Goal: Task Accomplishment & Management: Use online tool/utility

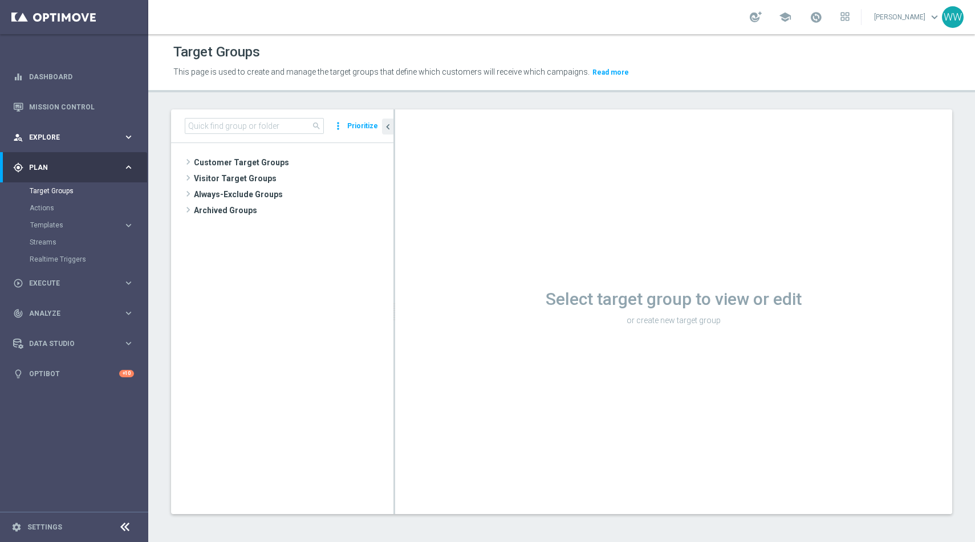
click at [58, 136] on span "Explore" at bounding box center [76, 137] width 94 height 7
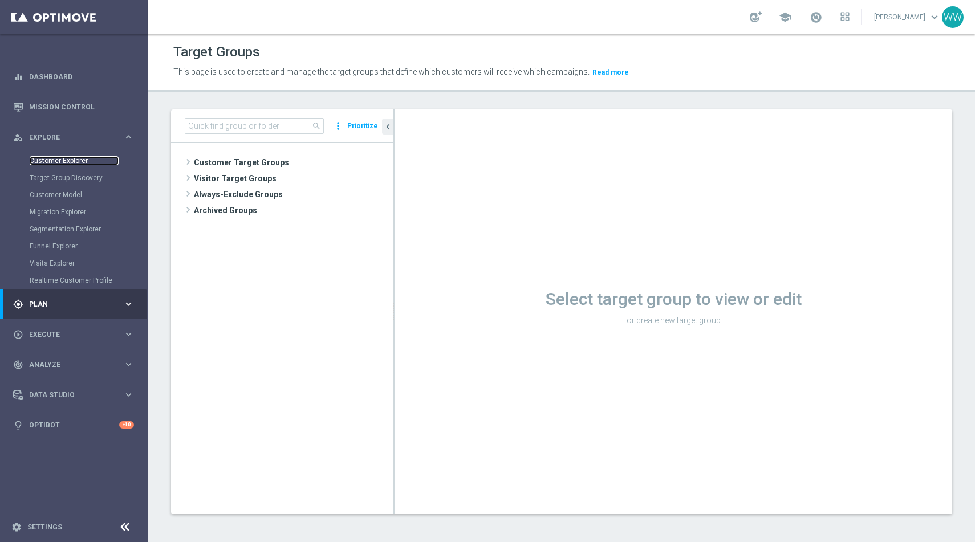
click at [62, 157] on link "Customer Explorer" at bounding box center [74, 160] width 89 height 9
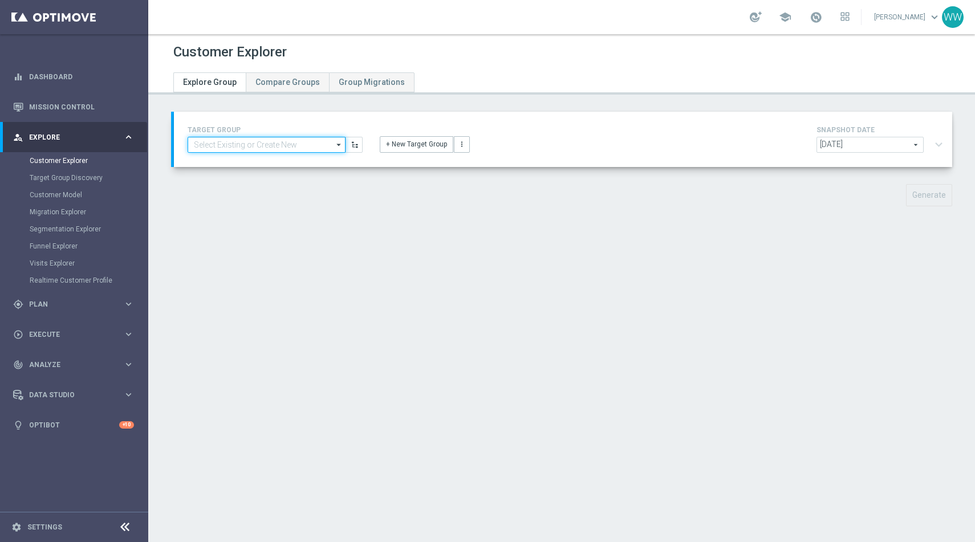
click at [239, 148] on input at bounding box center [267, 145] width 158 height 16
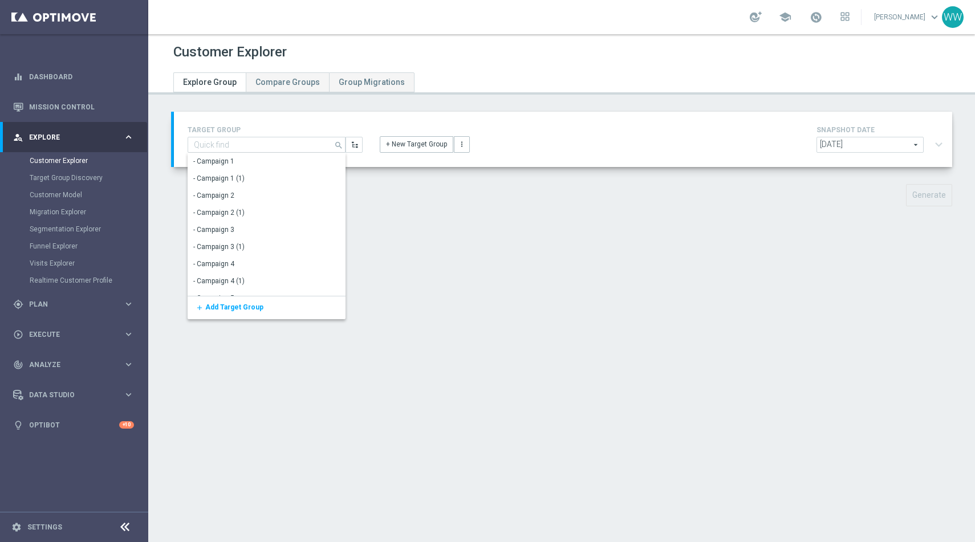
click at [385, 134] on div "+ New Target Group more_vert" at bounding box center [563, 138] width 384 height 30
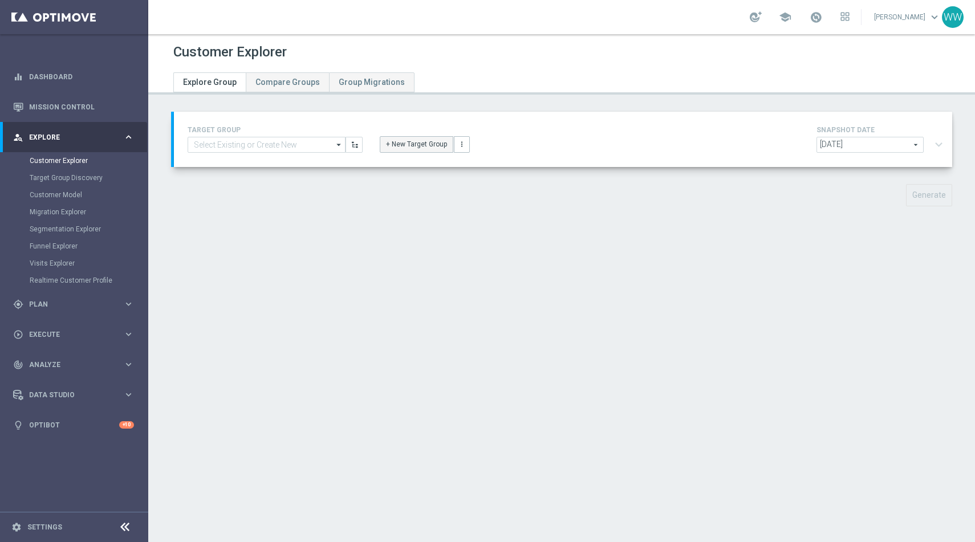
click at [386, 150] on button "+ New Target Group" at bounding box center [417, 144] width 74 height 16
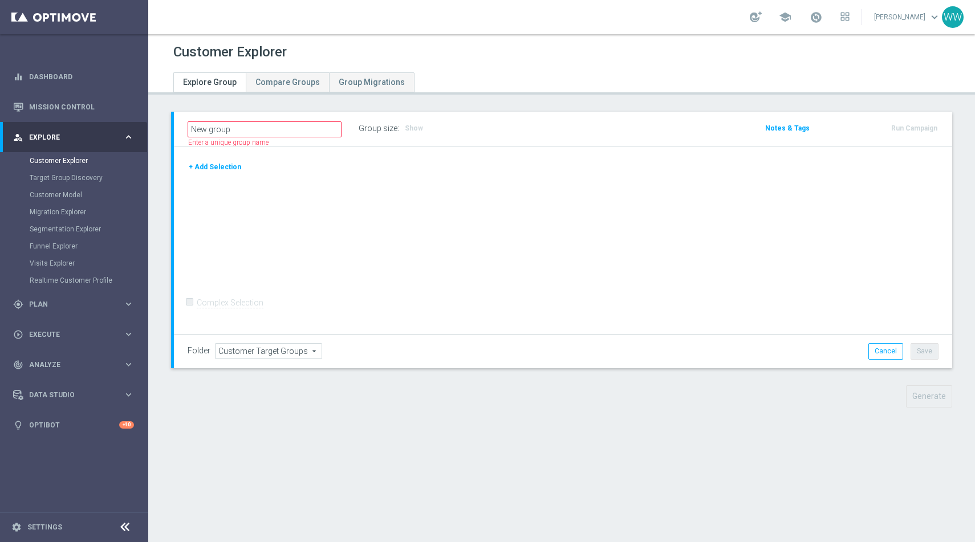
click at [230, 166] on button "+ Add Selection" at bounding box center [215, 167] width 55 height 13
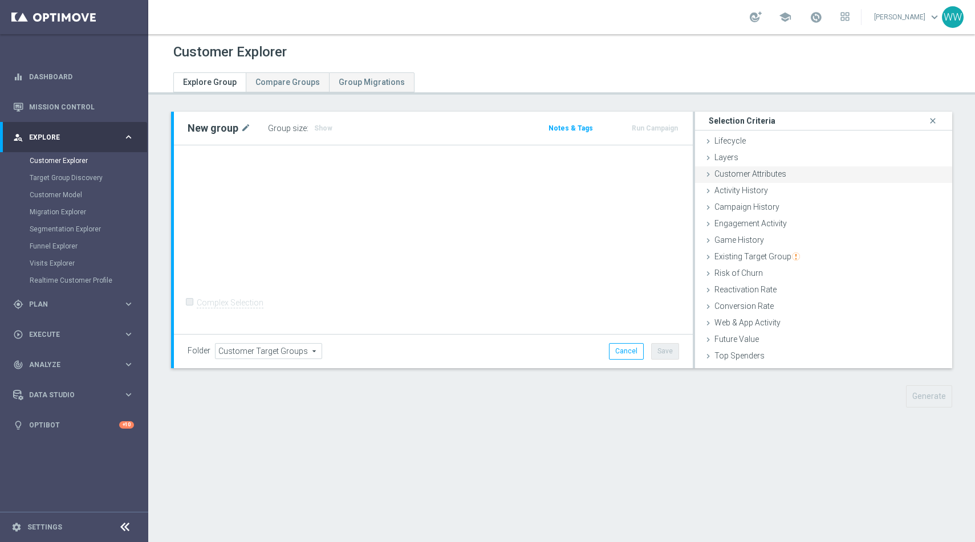
click at [731, 174] on span "Customer Attributes" at bounding box center [750, 173] width 72 height 9
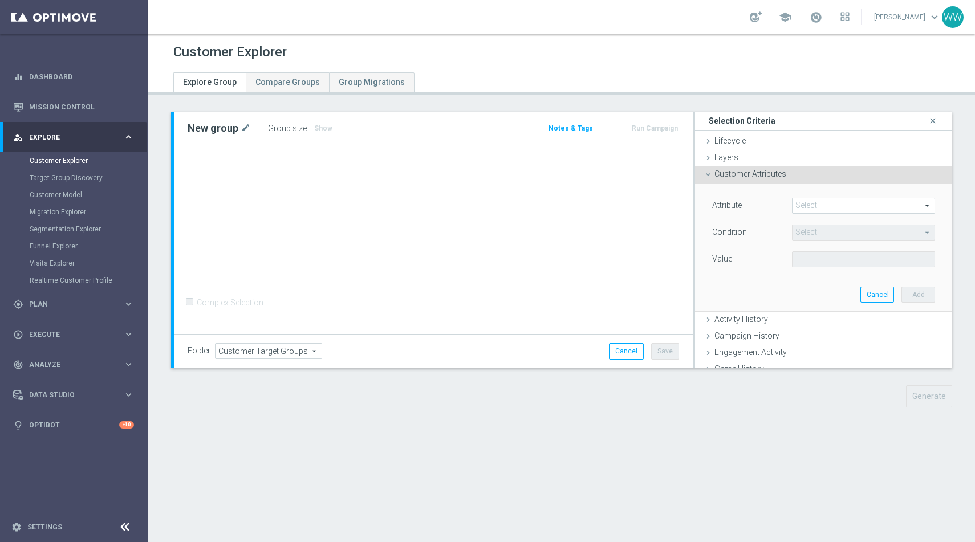
click at [811, 208] on span at bounding box center [864, 205] width 142 height 15
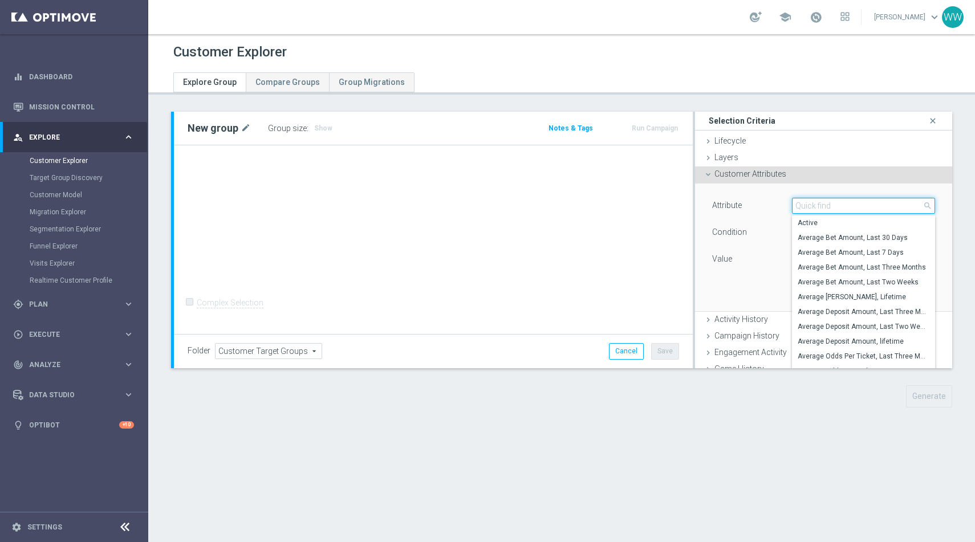
click at [811, 208] on input "search" at bounding box center [863, 206] width 143 height 16
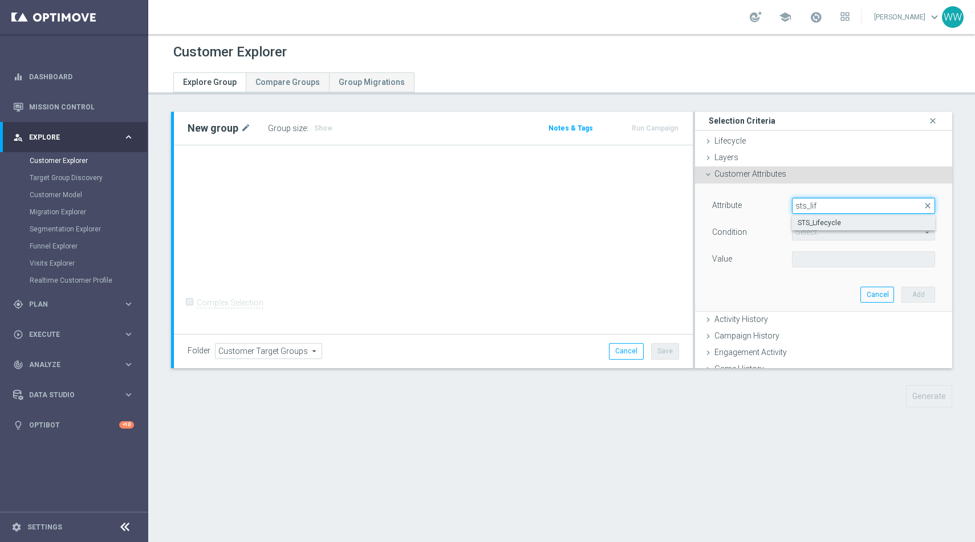
type input "sts_lif"
click at [823, 222] on span "STS_Lifecycle" at bounding box center [864, 222] width 132 height 9
type input "STS_Lifecycle"
type input "Equals"
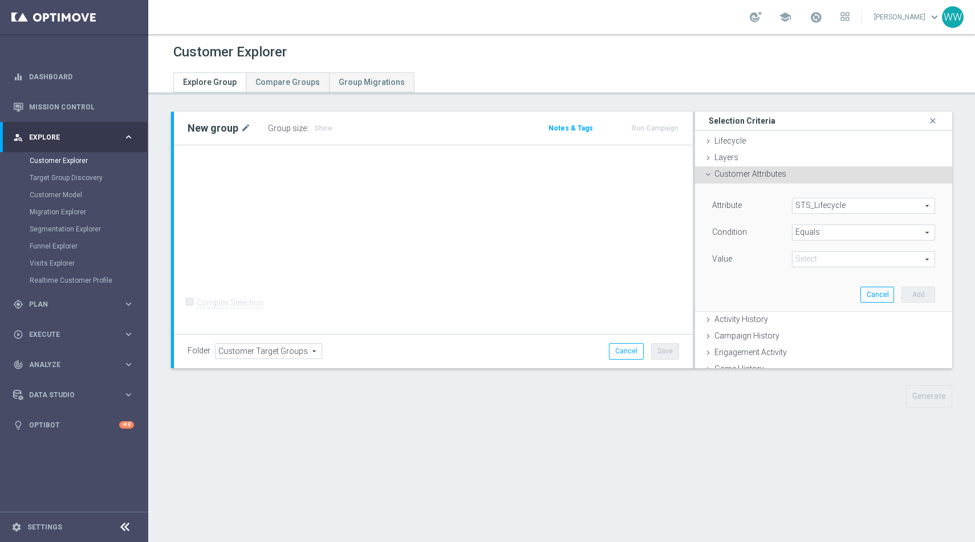
click at [815, 267] on div "Value Select arrow_drop_down search" at bounding box center [824, 260] width 240 height 18
click at [812, 261] on span at bounding box center [864, 259] width 142 height 15
click at [813, 281] on span "Active" at bounding box center [864, 276] width 132 height 9
type input "Active"
click at [911, 294] on button "Add" at bounding box center [918, 295] width 34 height 16
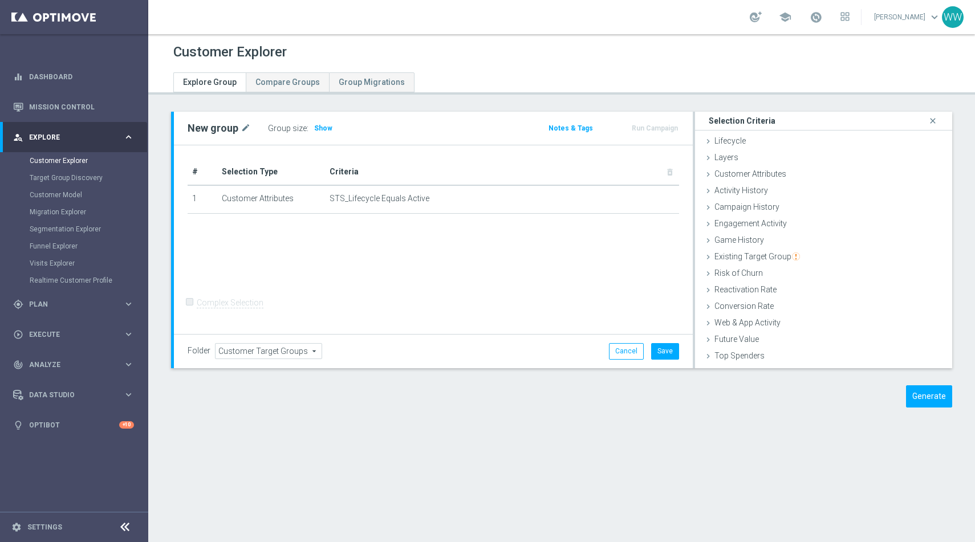
click at [212, 263] on div "# Selection Type Criteria delete_forever 1 Customer Attributes STS_Lifecycle Eq…" at bounding box center [433, 239] width 519 height 189
click at [262, 257] on div "# Selection Type Criteria delete_forever 1 Customer Attributes STS_Lifecycle Eq…" at bounding box center [433, 239] width 519 height 189
click at [362, 226] on div "+ Add Selection" at bounding box center [433, 228] width 509 height 9
click at [366, 189] on td "STS_Lifecycle Equals Active mode_edit delete_forever" at bounding box center [502, 199] width 354 height 29
click at [365, 206] on td "STS_Lifecycle Equals Active mode_edit delete_forever" at bounding box center [502, 199] width 354 height 29
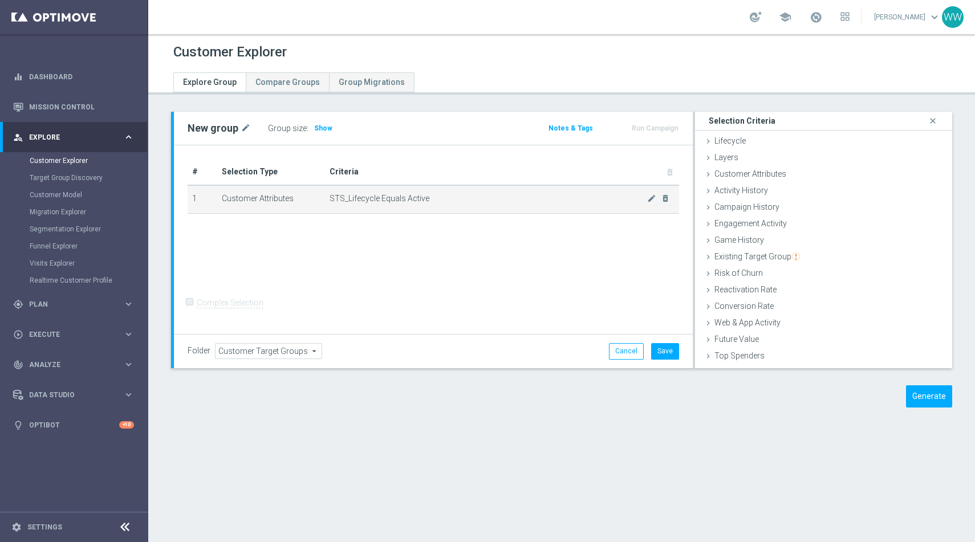
click at [426, 194] on span "STS_Lifecycle Equals Active" at bounding box center [488, 199] width 317 height 10
click at [624, 302] on div "# Selection Type Criteria delete_forever 1 Customer Attributes STS_Lifecycle Eq…" at bounding box center [433, 239] width 519 height 189
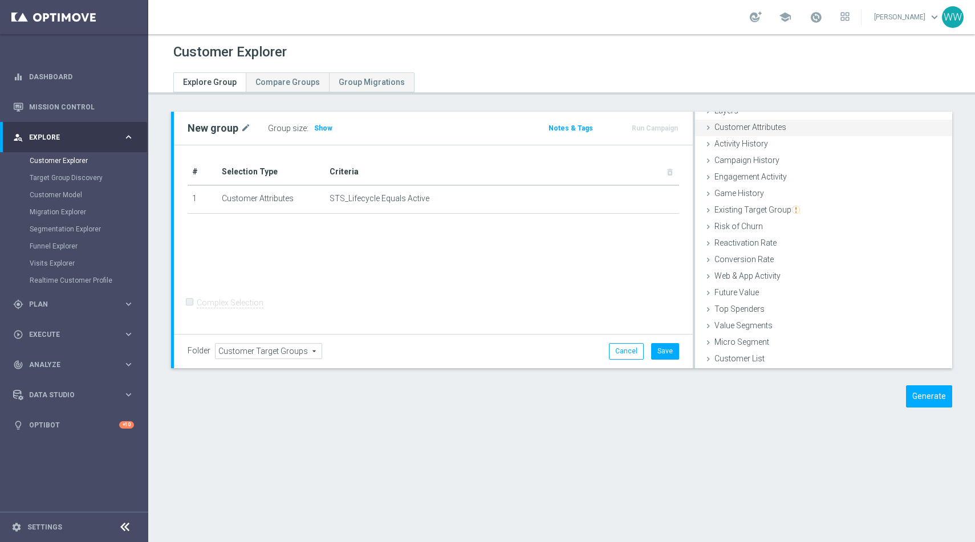
click at [727, 126] on span "Customer Attributes" at bounding box center [750, 127] width 72 height 9
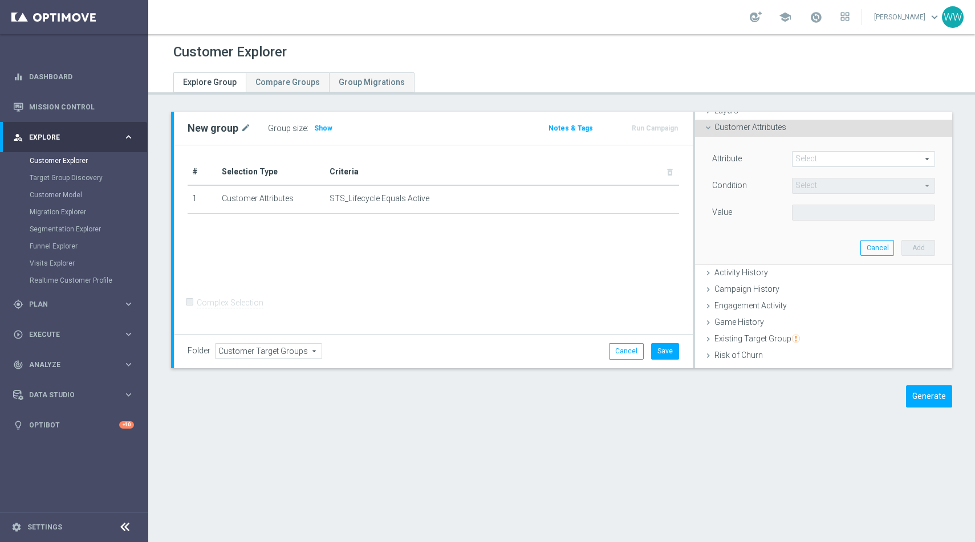
click at [801, 157] on span at bounding box center [864, 159] width 142 height 15
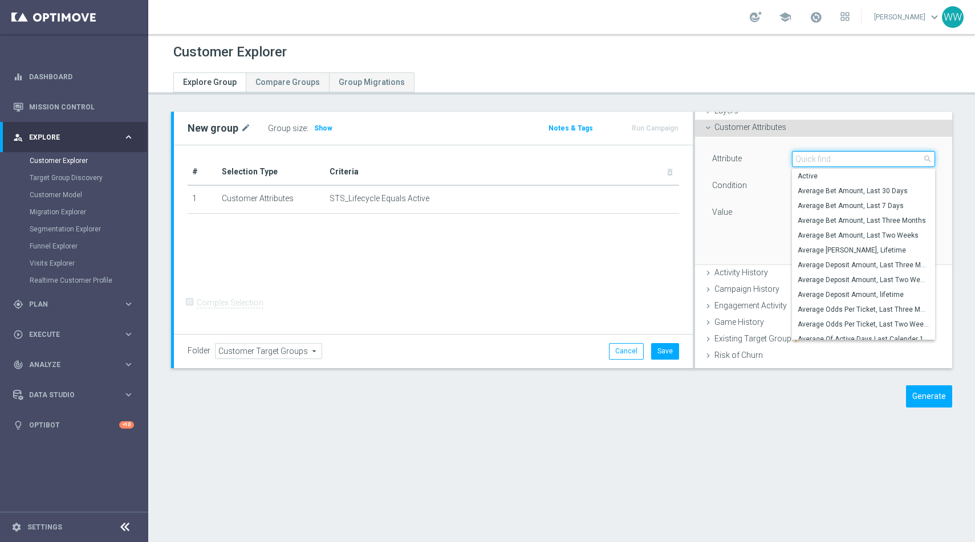
click at [801, 157] on input "search" at bounding box center [863, 159] width 143 height 16
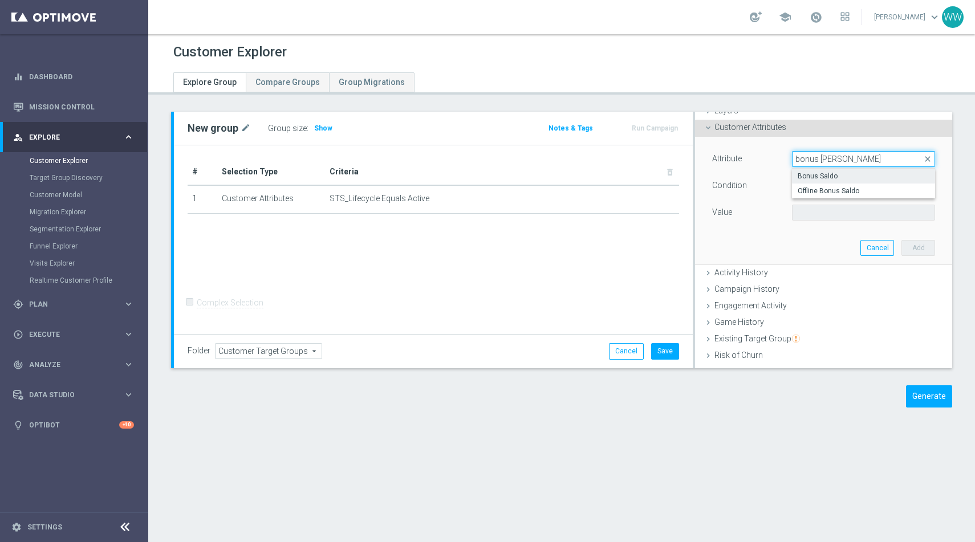
type input "bonus sal"
click at [827, 172] on span "Bonus Saldo" at bounding box center [864, 176] width 132 height 9
type input "Bonus Saldo"
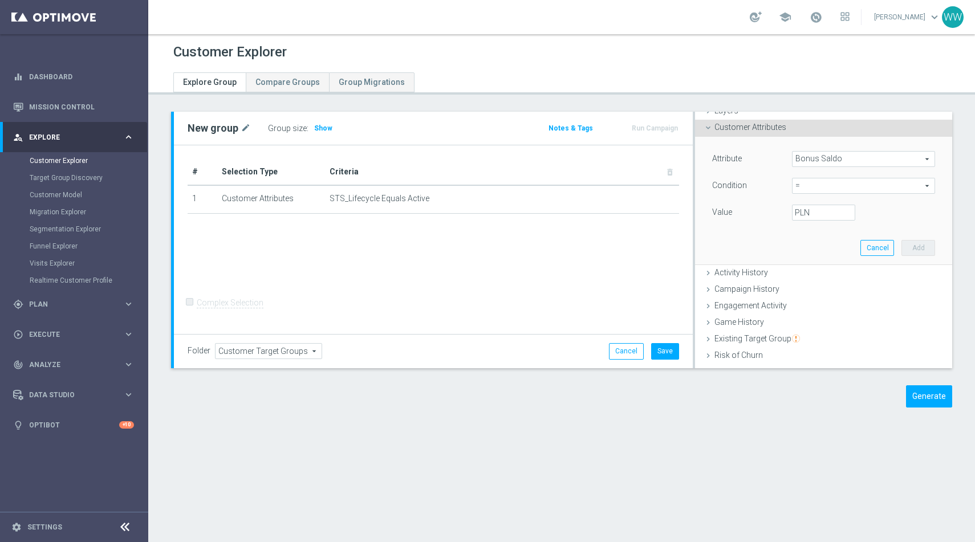
click at [830, 190] on span "=" at bounding box center [864, 185] width 142 height 15
click at [816, 265] on span ">" at bounding box center [864, 262] width 132 height 9
type input ">"
click at [812, 217] on input "PLN" at bounding box center [823, 213] width 63 height 16
type input "0"
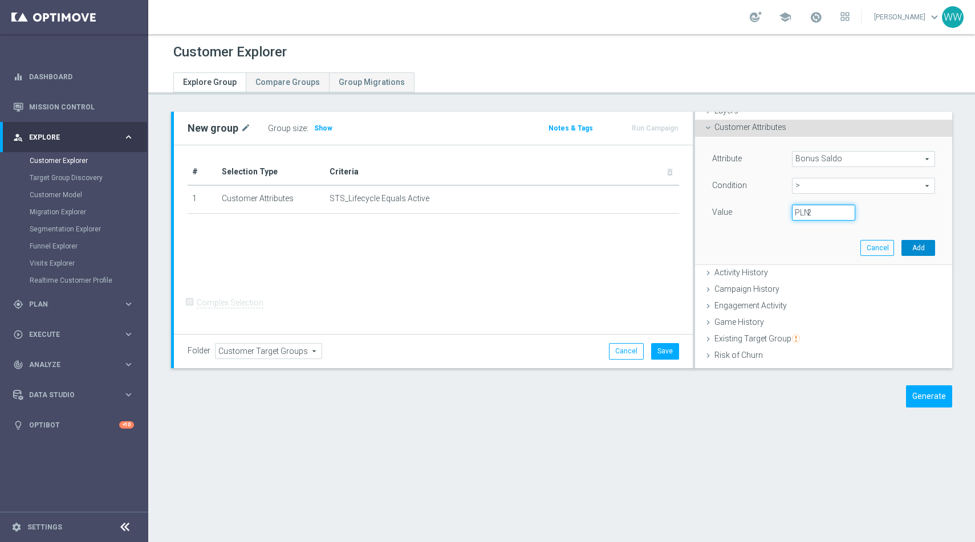
type input "2"
click at [916, 244] on button "Add" at bounding box center [918, 248] width 34 height 16
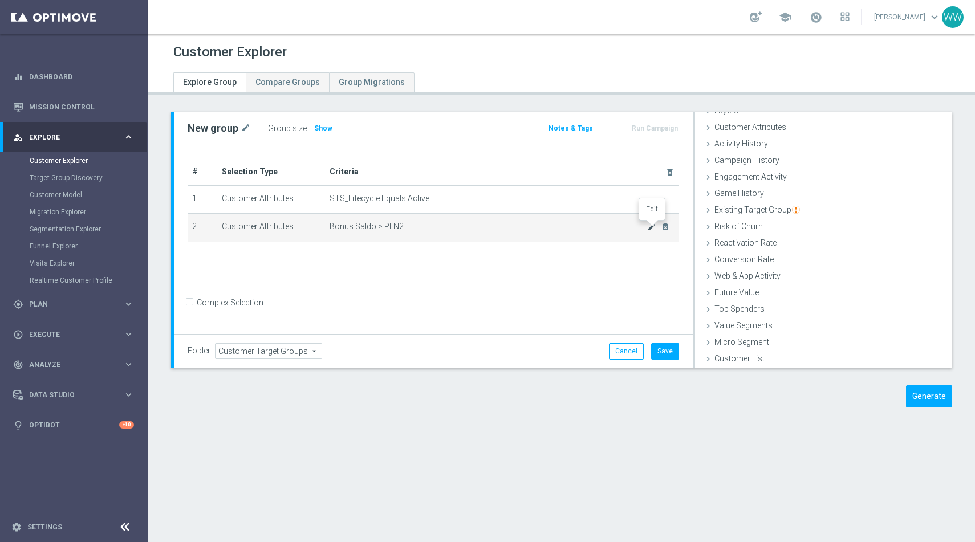
click at [648, 230] on icon "mode_edit" at bounding box center [651, 226] width 9 height 9
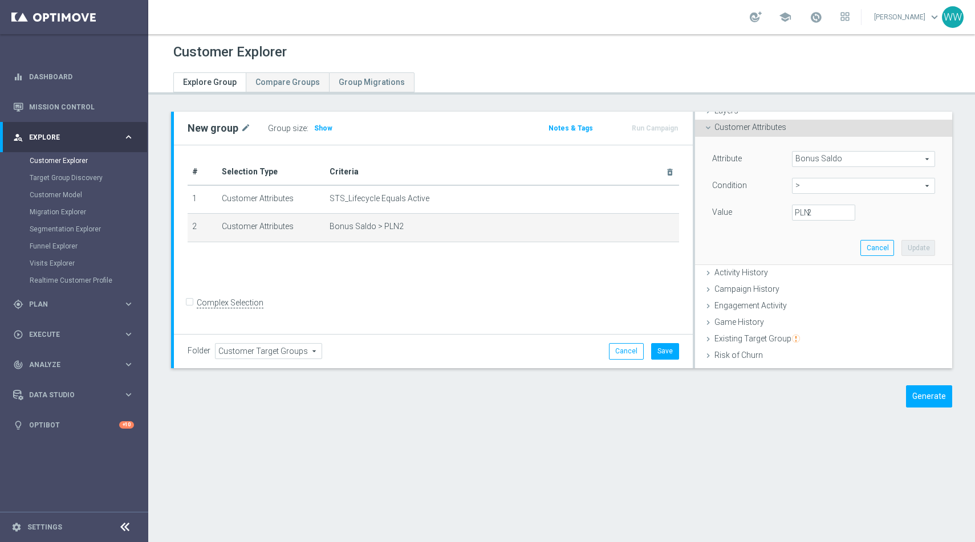
click at [812, 181] on span ">" at bounding box center [864, 185] width 142 height 15
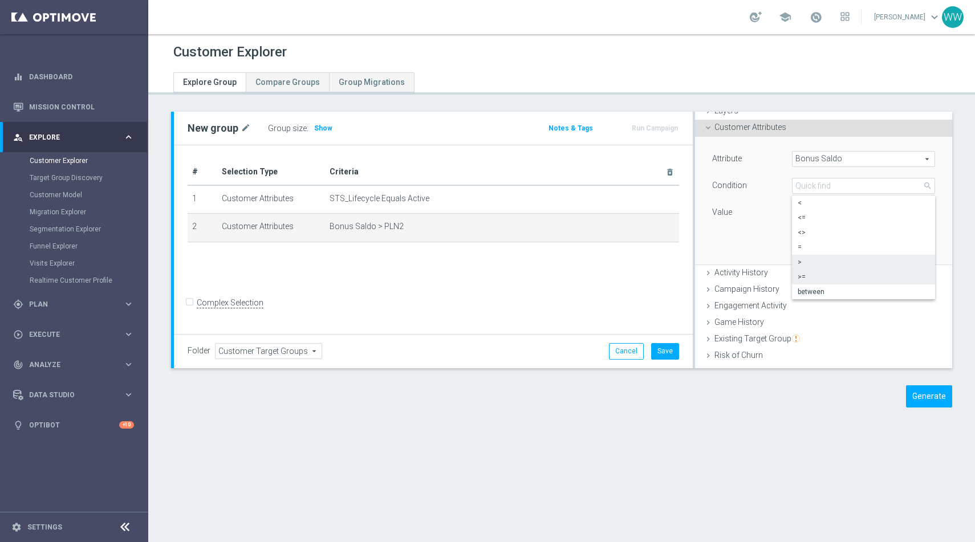
click at [811, 275] on span ">=" at bounding box center [864, 277] width 132 height 9
type input ">="
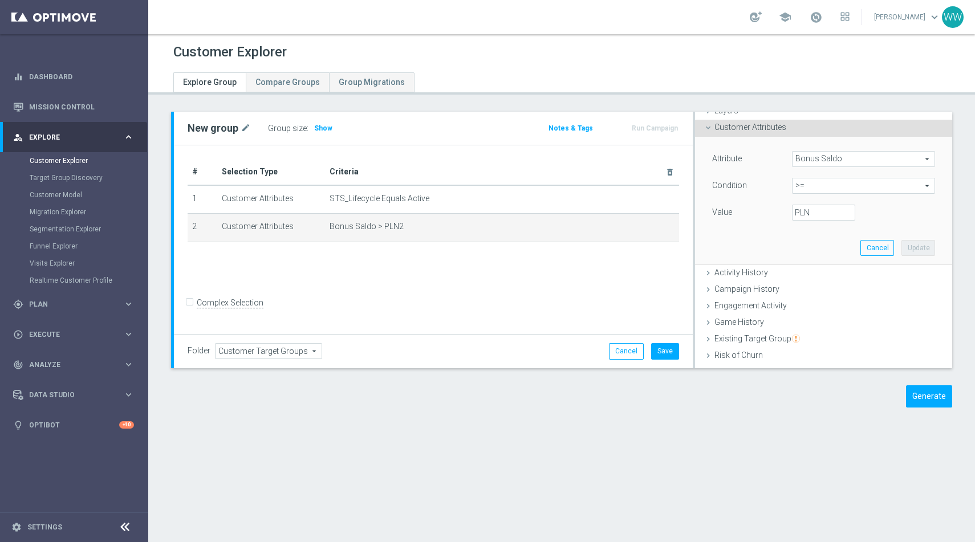
click at [805, 216] on label "PLN" at bounding box center [800, 213] width 11 height 10
click at [805, 216] on input "PLN" at bounding box center [823, 213] width 63 height 16
click at [821, 215] on input "PLN" at bounding box center [823, 213] width 63 height 16
type input "2"
click at [932, 249] on button "Update" at bounding box center [918, 248] width 34 height 16
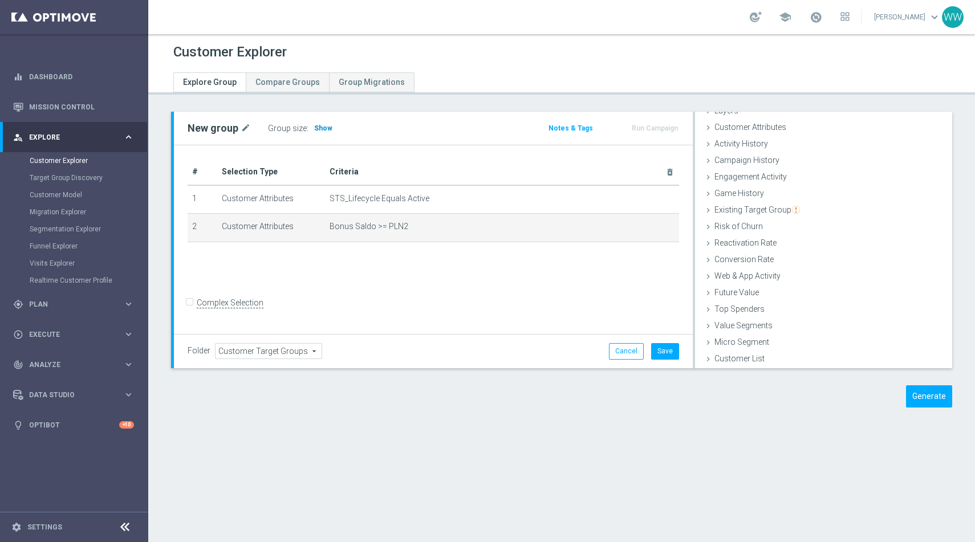
click at [316, 128] on span "Show" at bounding box center [323, 128] width 18 height 8
click at [645, 228] on span "Bonus Saldo >= PLN2" at bounding box center [488, 227] width 317 height 10
click at [649, 228] on icon "mode_edit" at bounding box center [651, 226] width 9 height 9
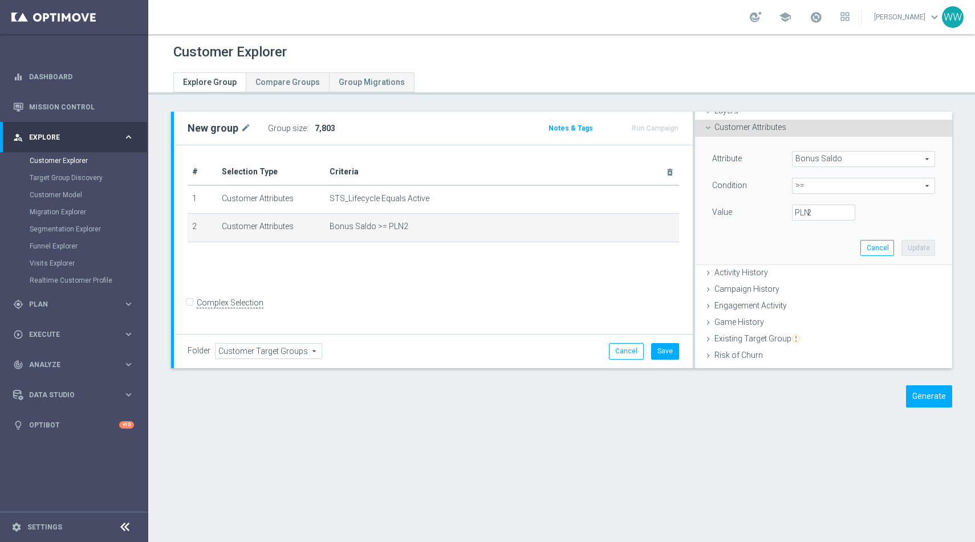
click at [806, 191] on span ">=" at bounding box center [864, 185] width 142 height 15
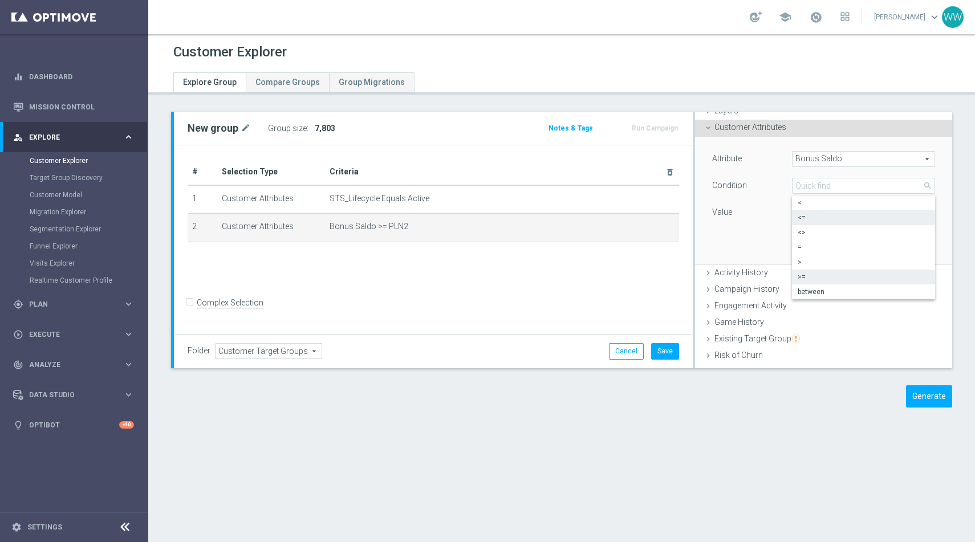
click at [806, 217] on span "<=" at bounding box center [864, 217] width 132 height 9
type input "<="
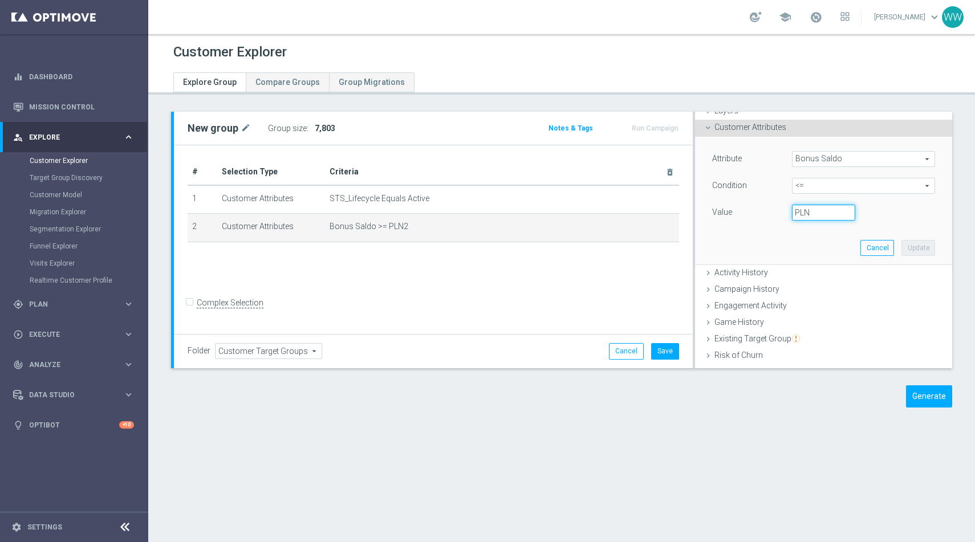
click at [794, 208] on input "PLN" at bounding box center [823, 213] width 63 height 16
type input "2"
click at [921, 249] on button "Update" at bounding box center [918, 248] width 34 height 16
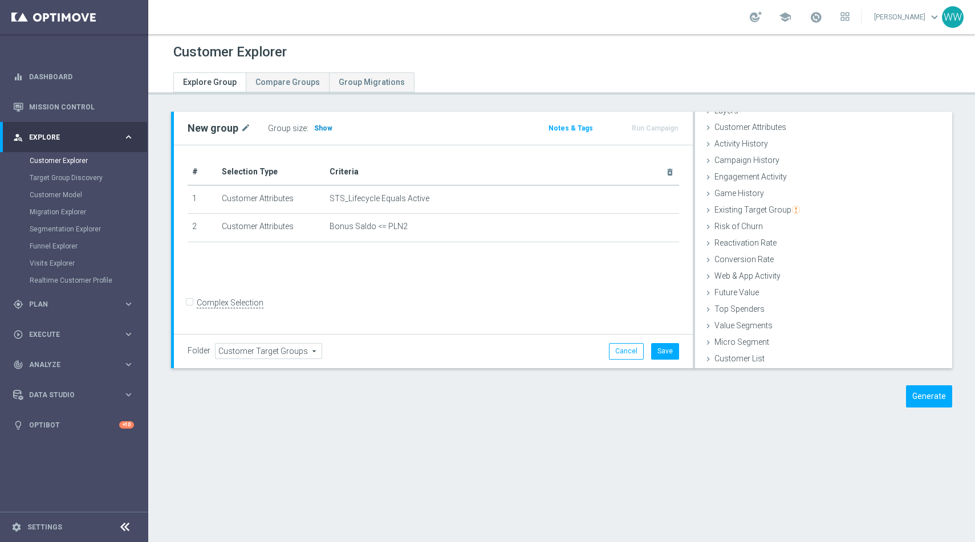
click at [320, 125] on span "Show" at bounding box center [323, 128] width 18 height 8
click at [924, 399] on button "Generate" at bounding box center [929, 396] width 46 height 22
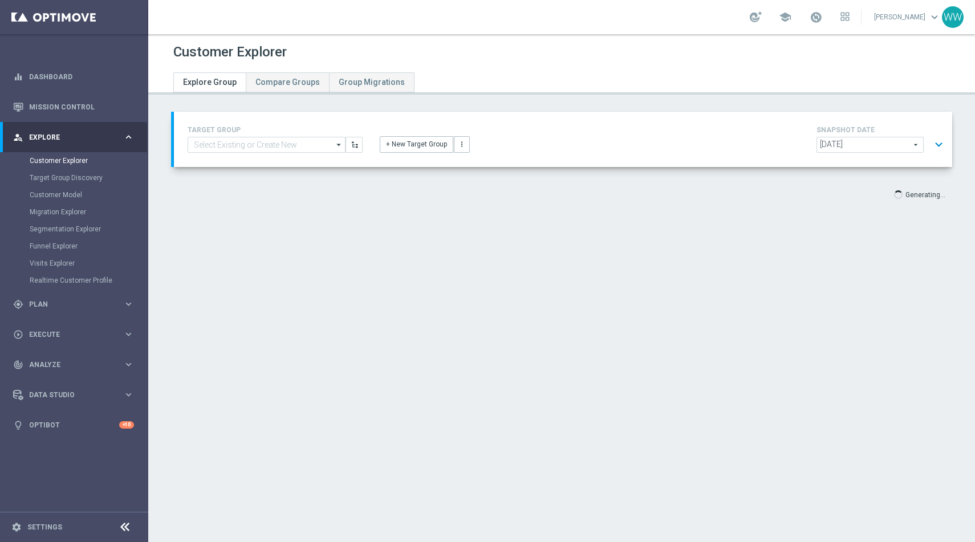
scroll to position [21, 0]
click at [944, 147] on button "expand_more" at bounding box center [939, 145] width 17 height 22
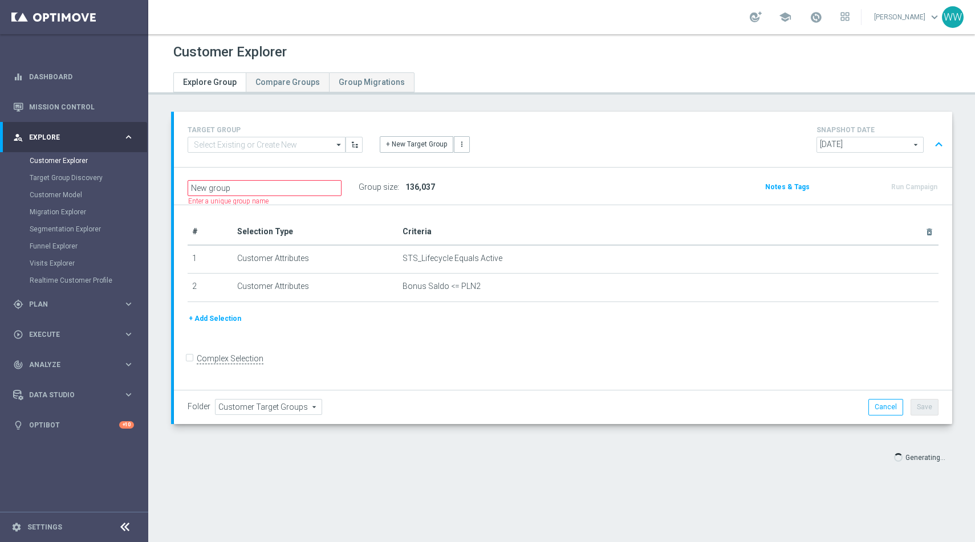
scroll to position [0, 0]
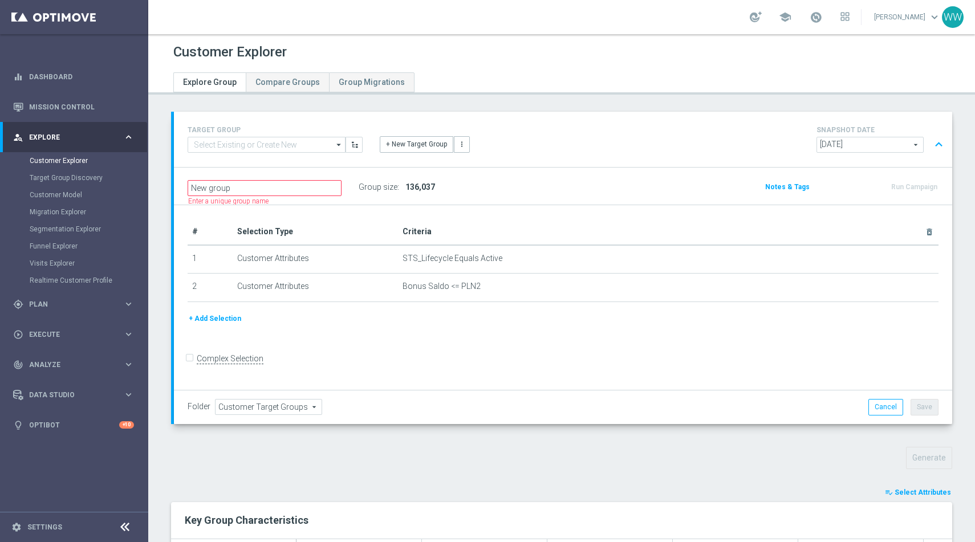
click at [220, 316] on button "+ Add Selection" at bounding box center [215, 318] width 55 height 13
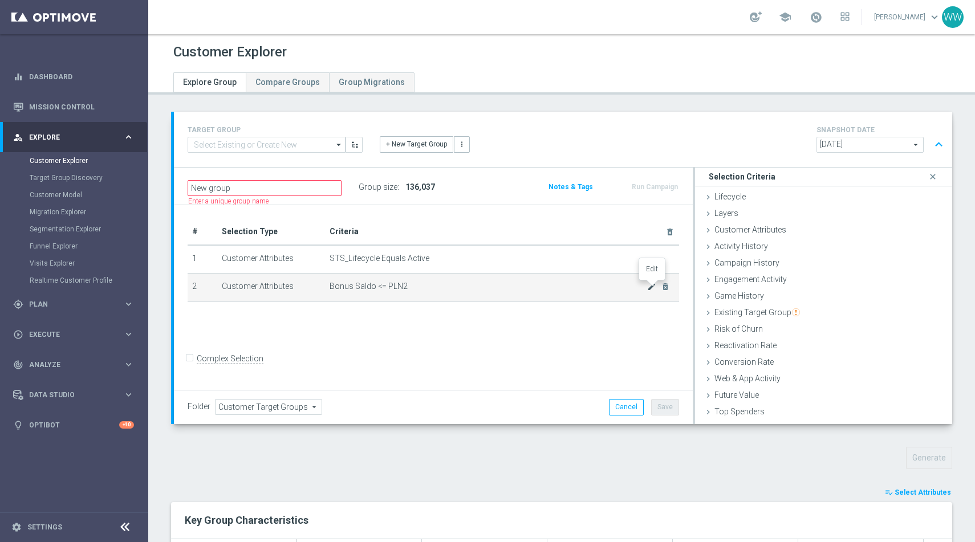
click at [651, 286] on icon "mode_edit" at bounding box center [651, 286] width 9 height 9
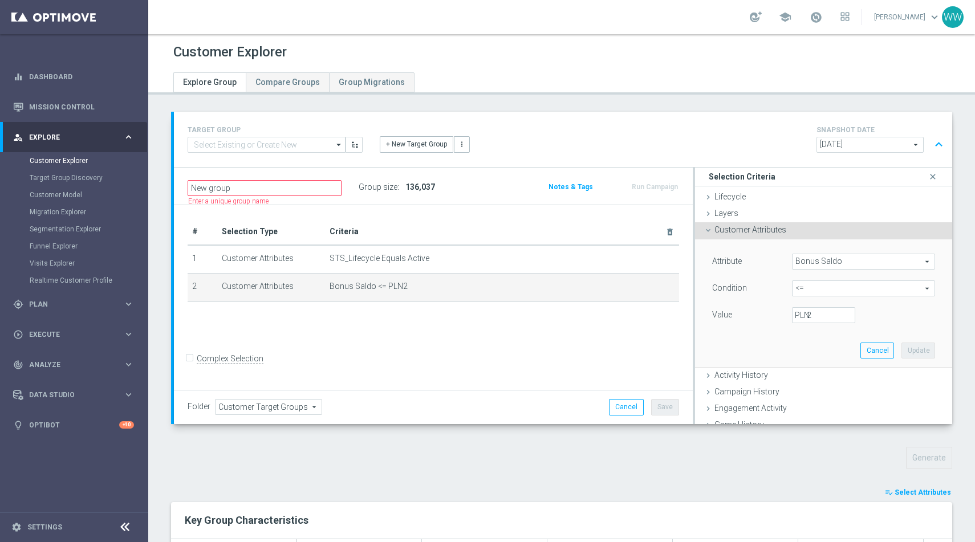
click at [818, 266] on span "Bonus Saldo" at bounding box center [864, 261] width 142 height 15
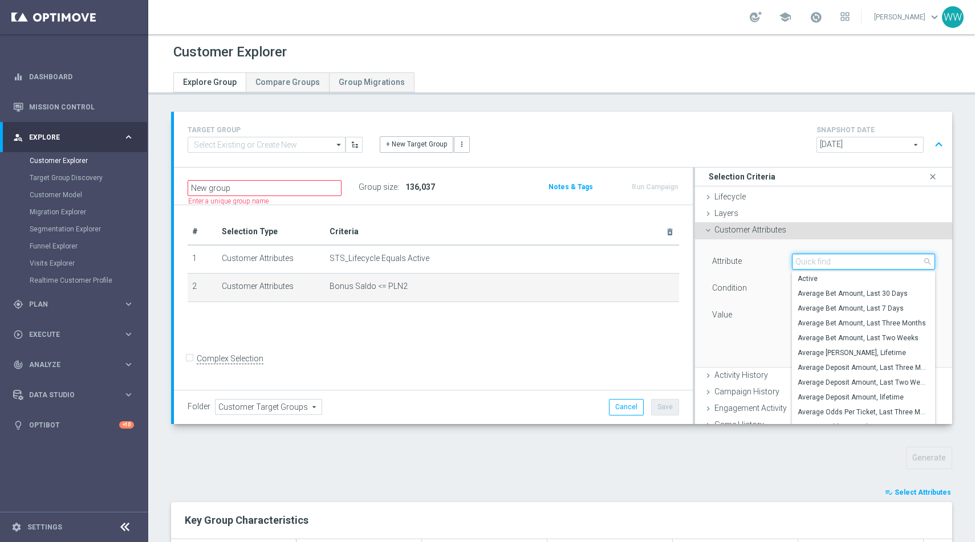
click at [818, 266] on input "search" at bounding box center [863, 262] width 143 height 16
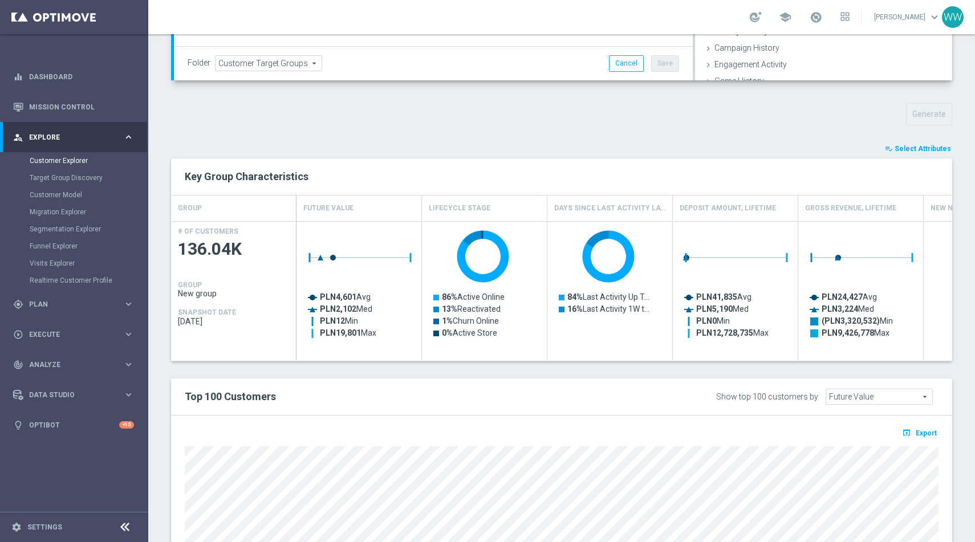
scroll to position [353, 0]
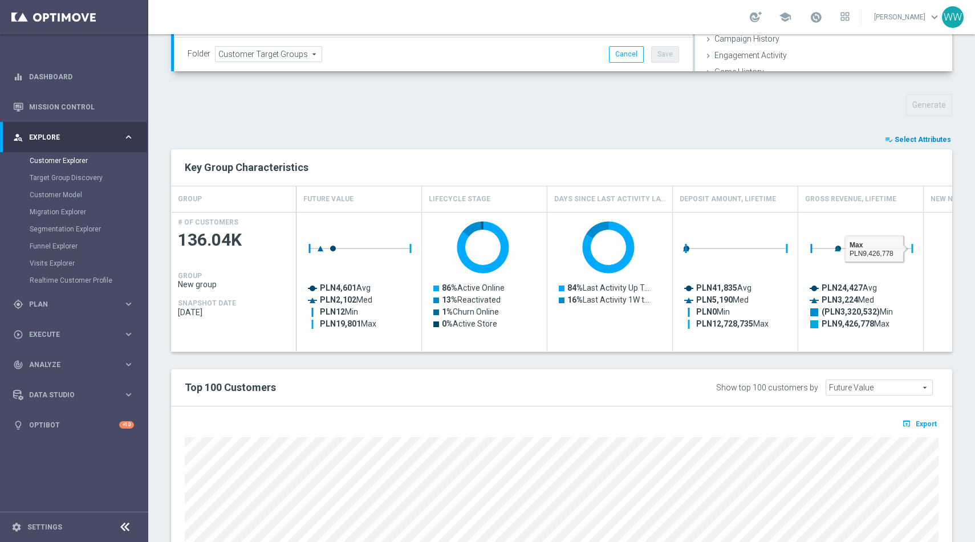
type input "deposit sa"
click at [915, 136] on span "Select Attributes" at bounding box center [923, 140] width 56 height 8
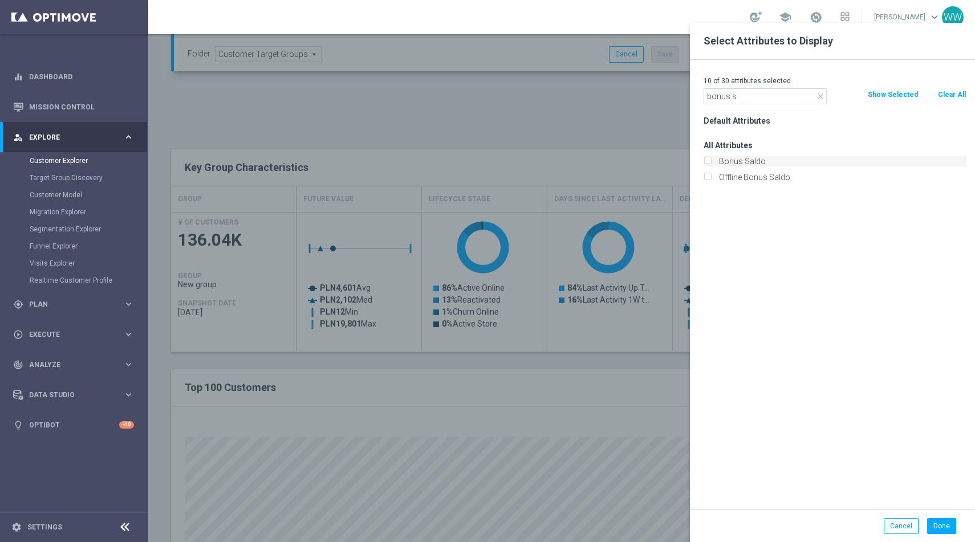
type input "bonus s"
click at [775, 158] on label "Bonus Saldo" at bounding box center [840, 161] width 251 height 10
click at [711, 159] on input "Bonus Saldo" at bounding box center [707, 162] width 7 height 7
checkbox input "true"
click at [945, 515] on div "Done Cancel" at bounding box center [832, 526] width 285 height 34
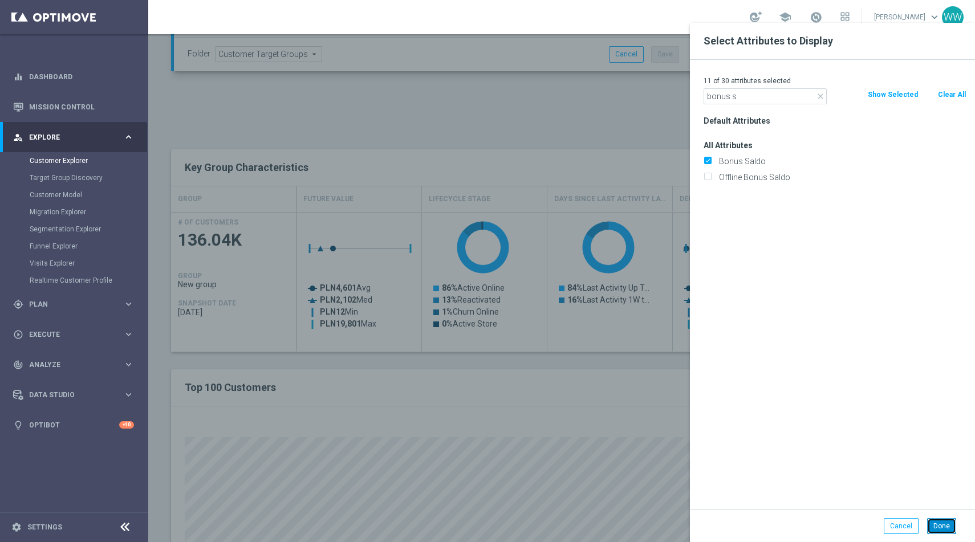
click at [944, 522] on button "Done" at bounding box center [941, 526] width 29 height 16
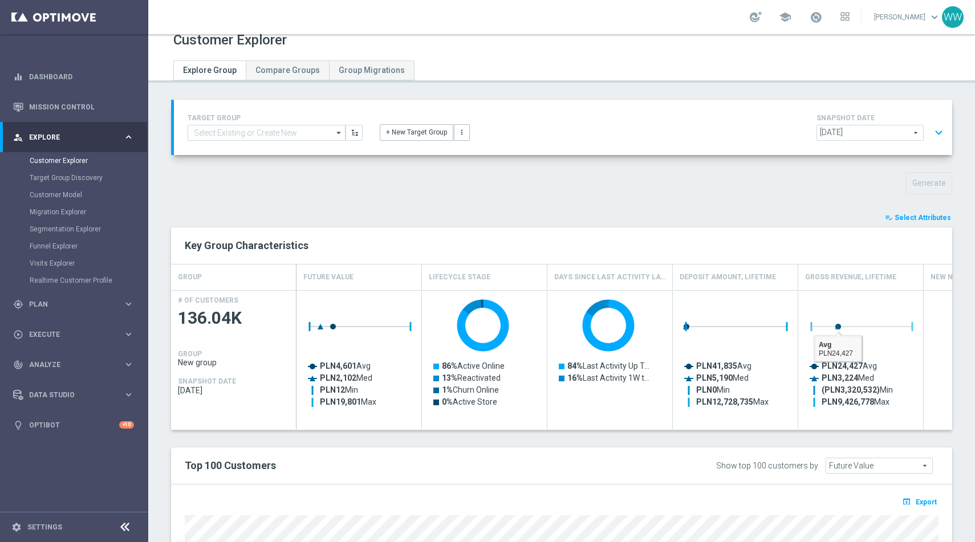
scroll to position [0, 0]
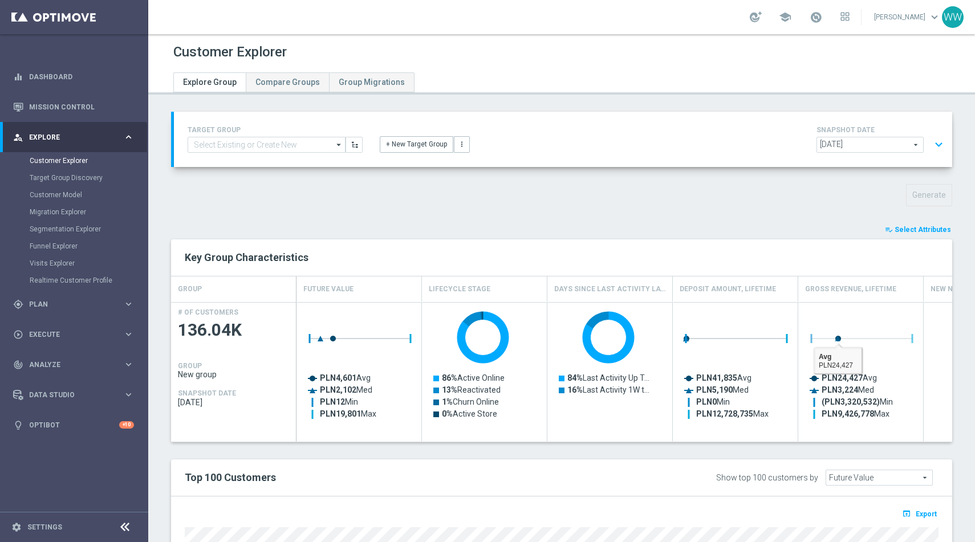
click at [685, 152] on div "+ New Target Group more_vert" at bounding box center [563, 138] width 384 height 30
click at [935, 148] on button "expand_more" at bounding box center [939, 145] width 17 height 22
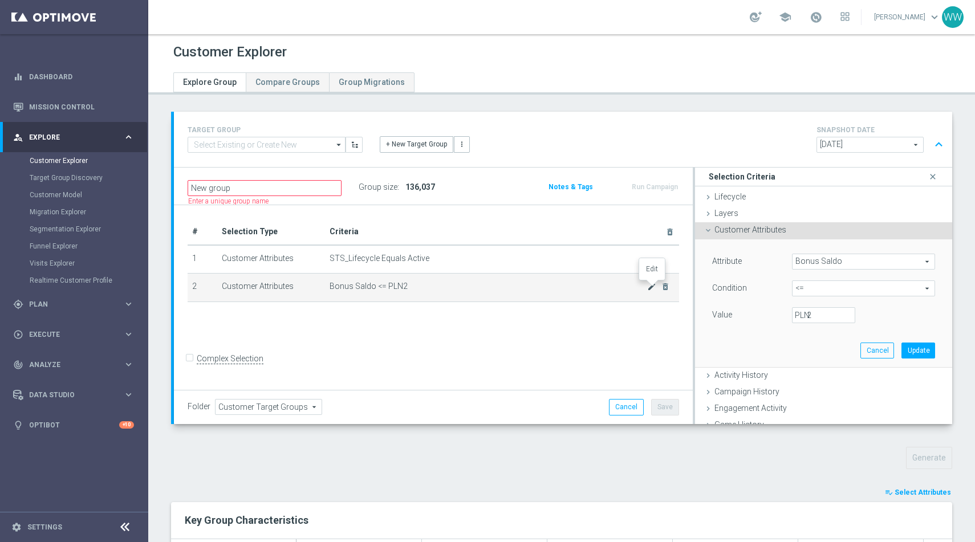
click at [652, 288] on icon "mode_edit" at bounding box center [651, 286] width 9 height 9
click at [836, 263] on span "Bonus Saldo" at bounding box center [864, 261] width 142 height 15
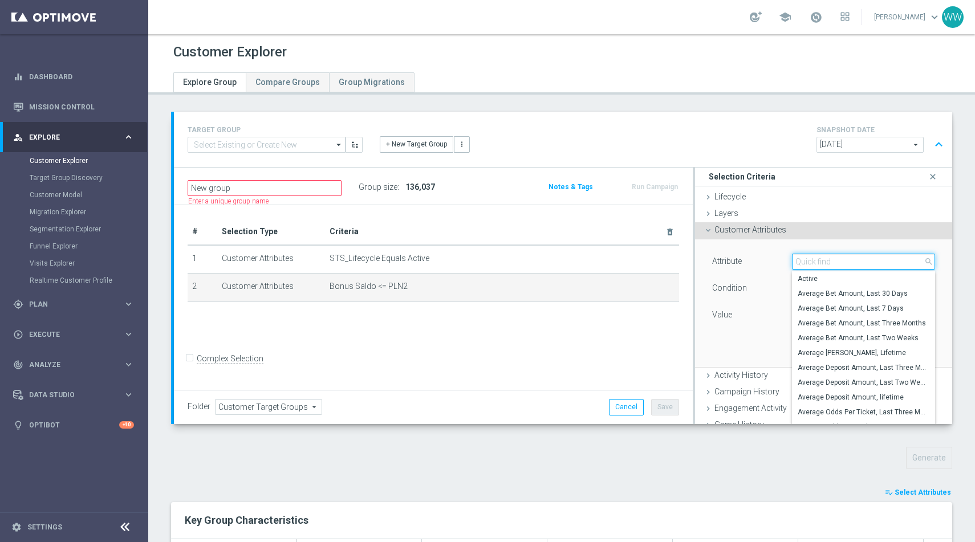
click at [836, 263] on input "search" at bounding box center [863, 262] width 143 height 16
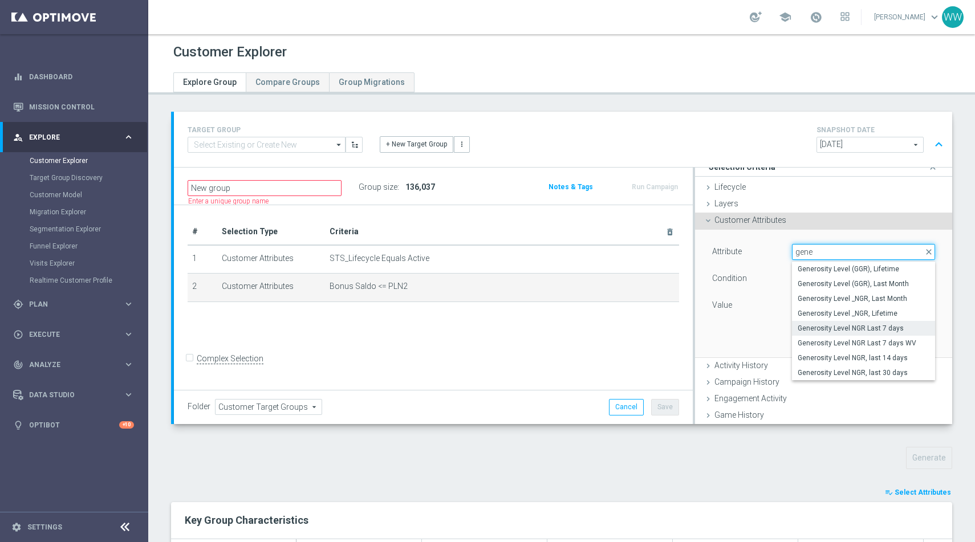
type input "gene"
click at [842, 332] on span "Generosity Level NGR Last 7 days" at bounding box center [864, 328] width 132 height 9
type input "Generosity Level NGR Last 7 days"
type input "="
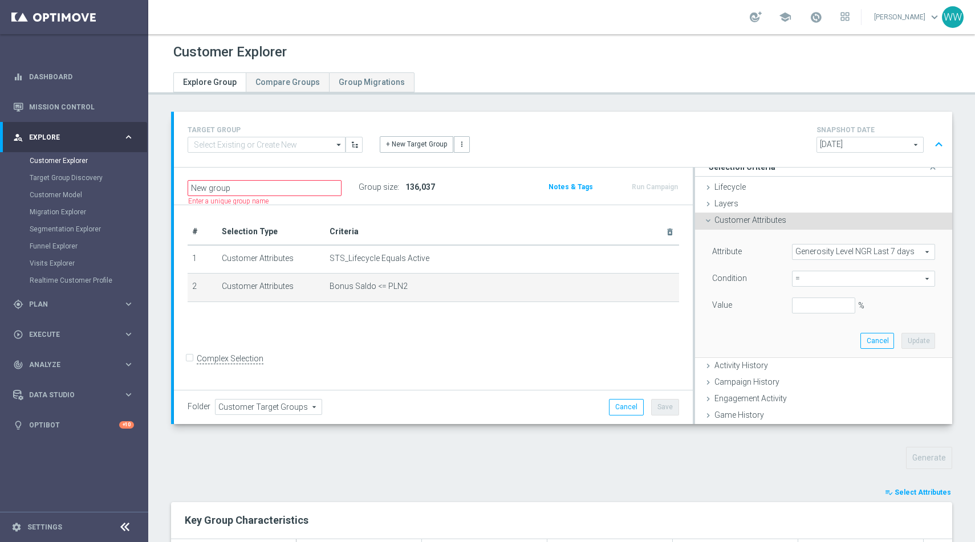
click at [834, 279] on span "=" at bounding box center [864, 278] width 142 height 15
click at [814, 381] on span "between" at bounding box center [864, 384] width 132 height 9
type input "between"
click at [815, 305] on input "%" at bounding box center [823, 306] width 63 height 16
type input "0"
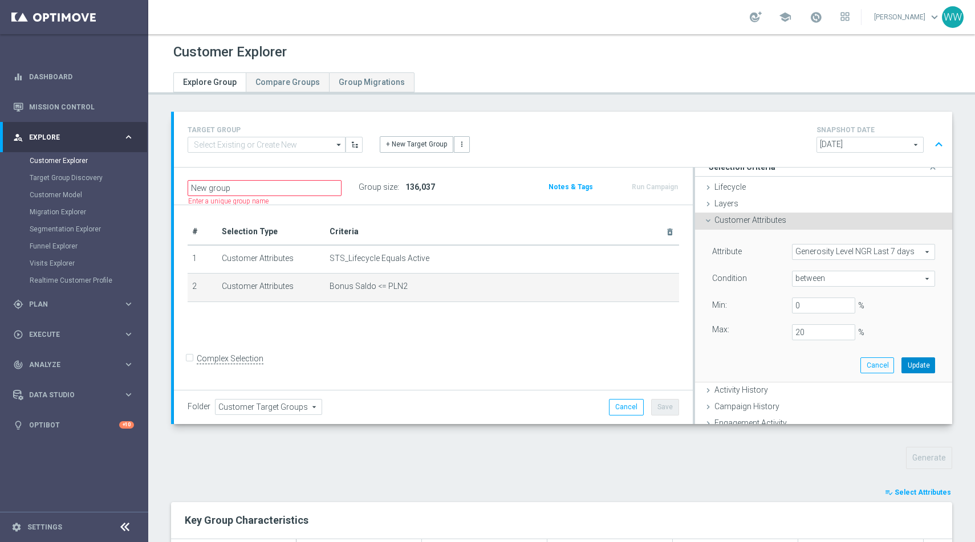
click at [916, 368] on button "Update" at bounding box center [918, 366] width 34 height 16
type input "0.2"
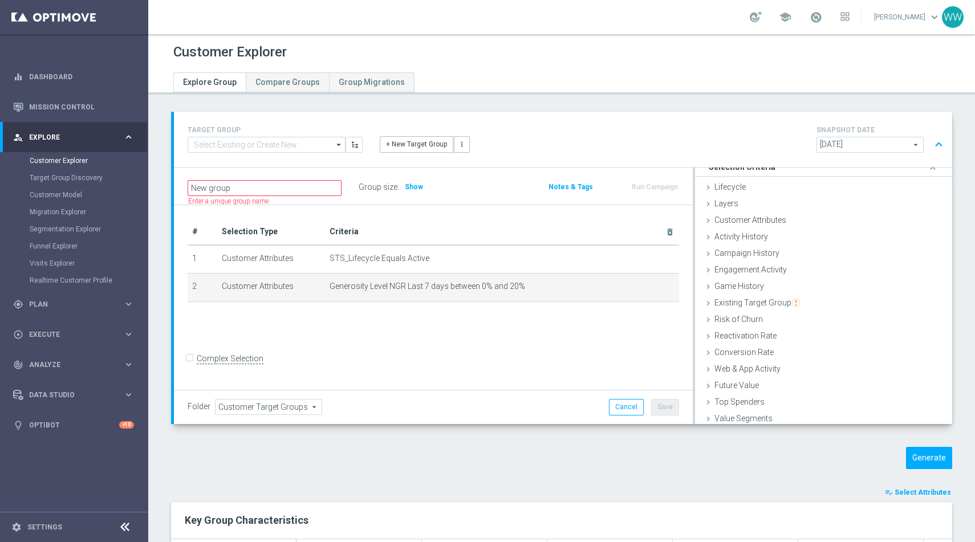
click at [415, 193] on div "Group size : Show" at bounding box center [416, 187] width 114 height 16
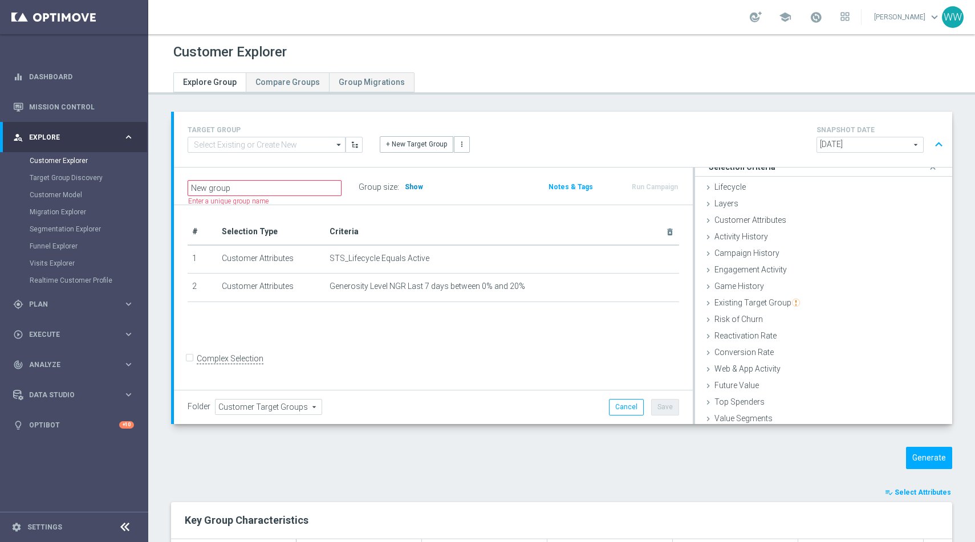
click at [413, 189] on span "Show" at bounding box center [414, 187] width 18 height 8
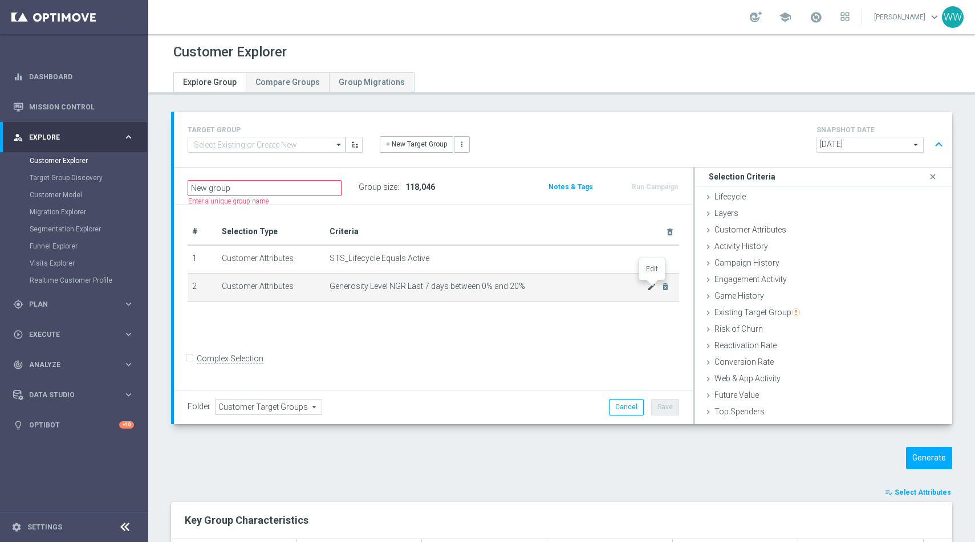
click at [647, 288] on icon "mode_edit" at bounding box center [651, 286] width 9 height 9
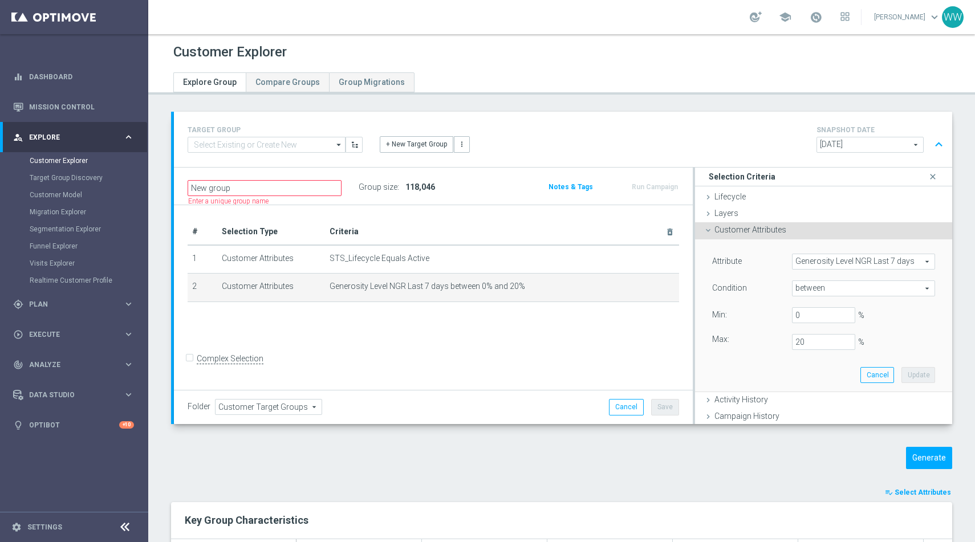
click at [808, 256] on span "Generosity Level NGR Last 7 days" at bounding box center [864, 261] width 142 height 15
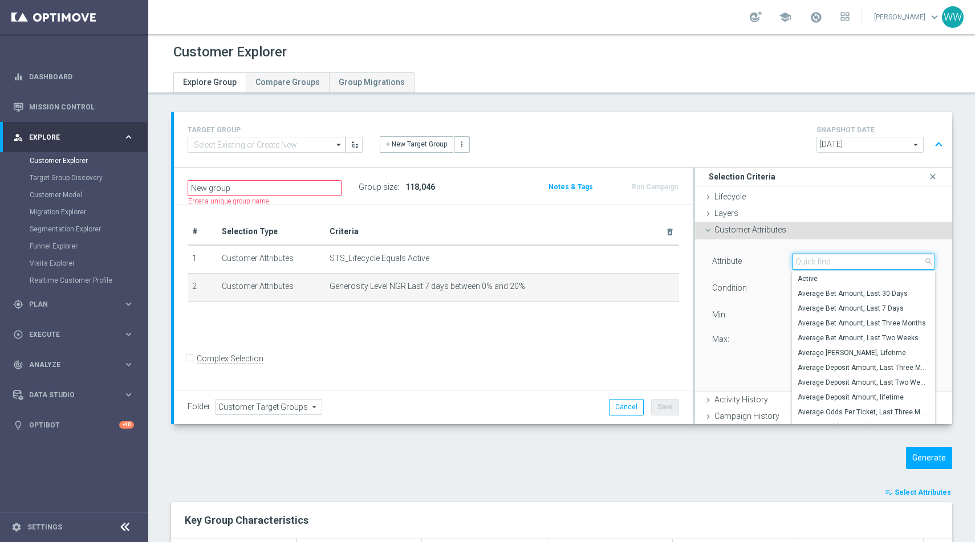
click at [808, 256] on input "search" at bounding box center [863, 262] width 143 height 16
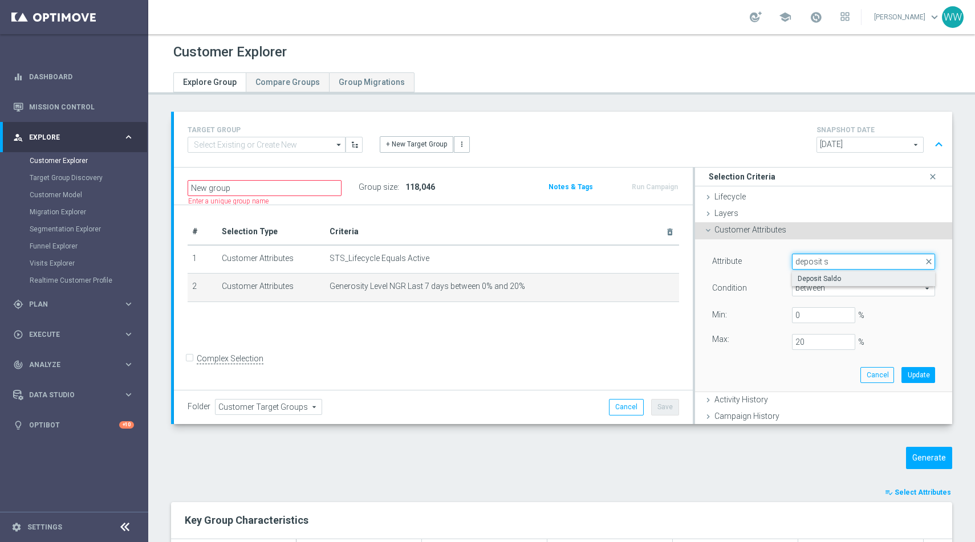
type input "deposit s"
click at [817, 281] on span "Deposit Saldo" at bounding box center [864, 278] width 132 height 9
type input "Deposit Saldo"
type input "="
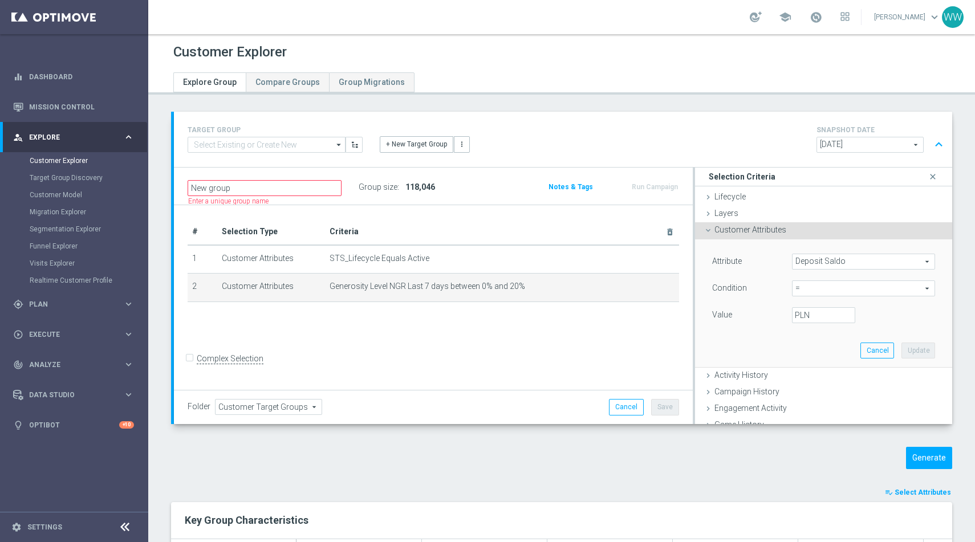
click at [802, 289] on span "=" at bounding box center [864, 288] width 142 height 15
click at [808, 376] on span ">=" at bounding box center [864, 379] width 132 height 9
type input ">="
click at [806, 316] on label "PLN" at bounding box center [800, 315] width 11 height 10
click at [807, 316] on input "PLN" at bounding box center [823, 315] width 63 height 16
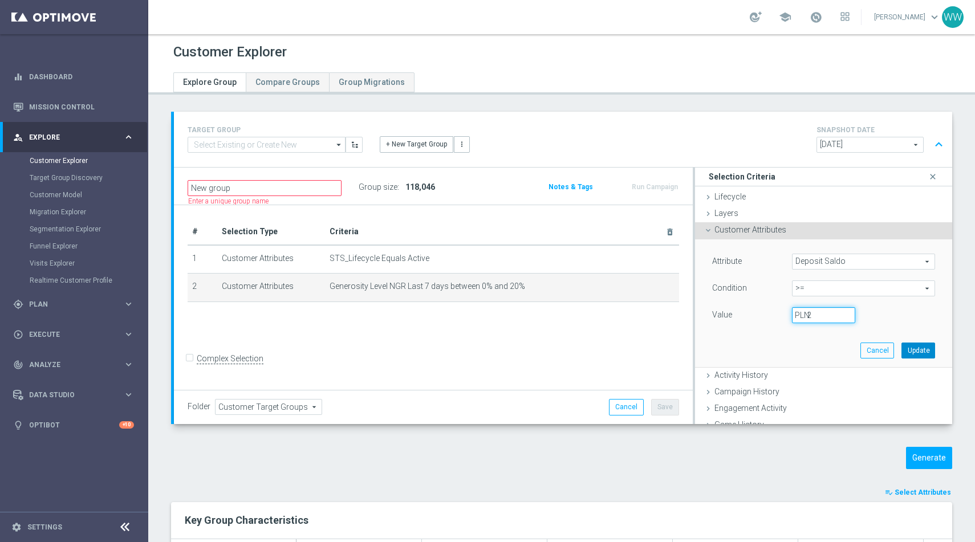
type input "2"
click at [916, 355] on button "Update" at bounding box center [918, 351] width 34 height 16
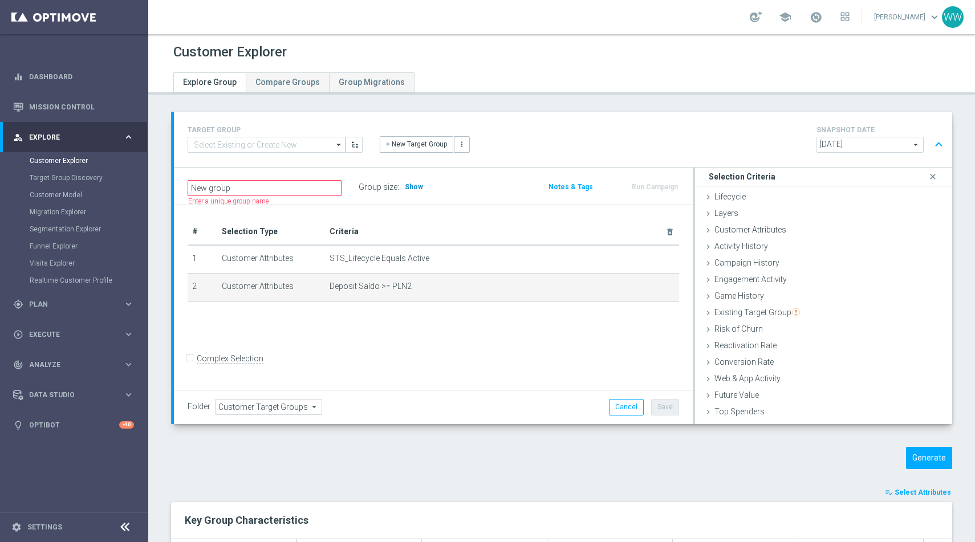
click at [414, 185] on span "Show" at bounding box center [414, 187] width 18 height 8
click at [651, 288] on icon "mode_edit" at bounding box center [651, 286] width 9 height 9
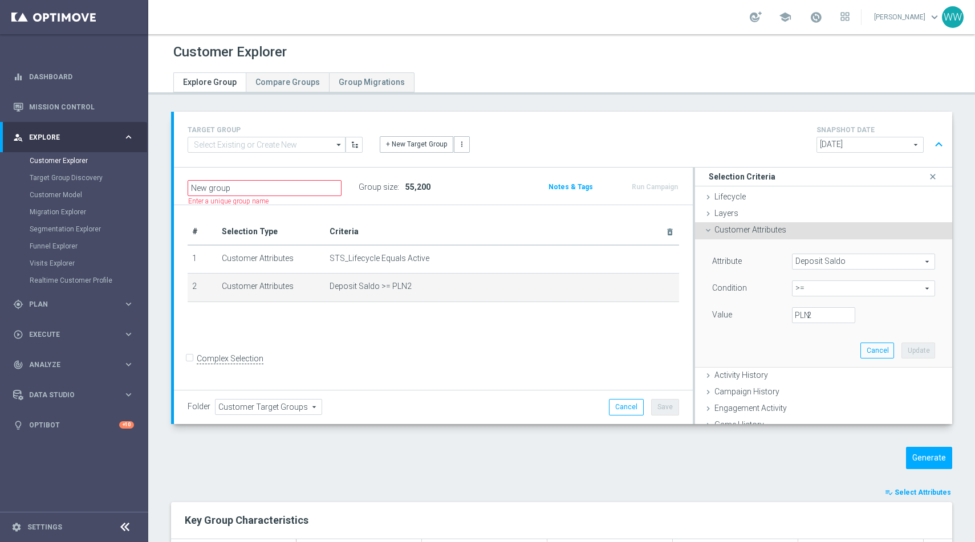
click at [742, 231] on span "Customer Attributes" at bounding box center [750, 229] width 72 height 9
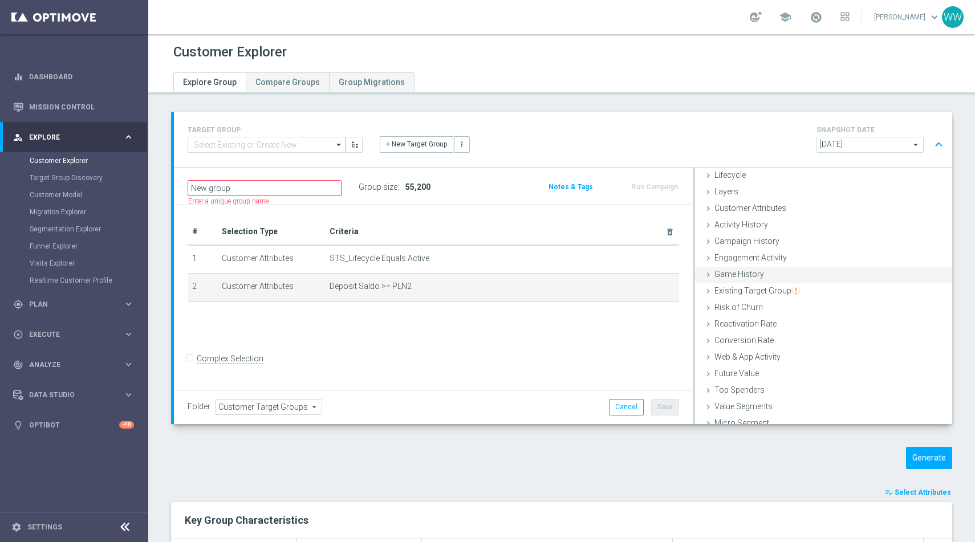
scroll to position [24, 0]
click at [746, 216] on div "Activity History done" at bounding box center [823, 223] width 257 height 17
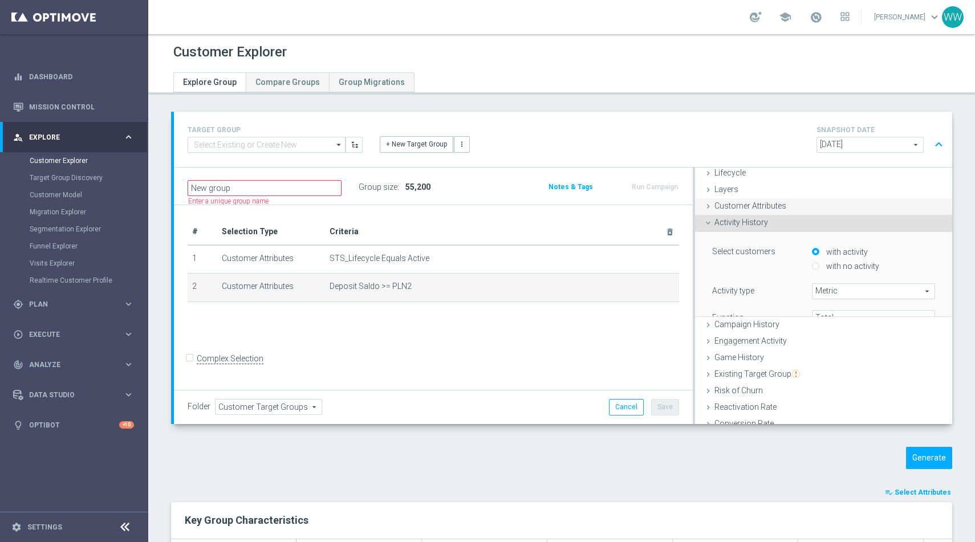
click at [746, 212] on div "Customer Attributes done selection updated" at bounding box center [823, 206] width 257 height 17
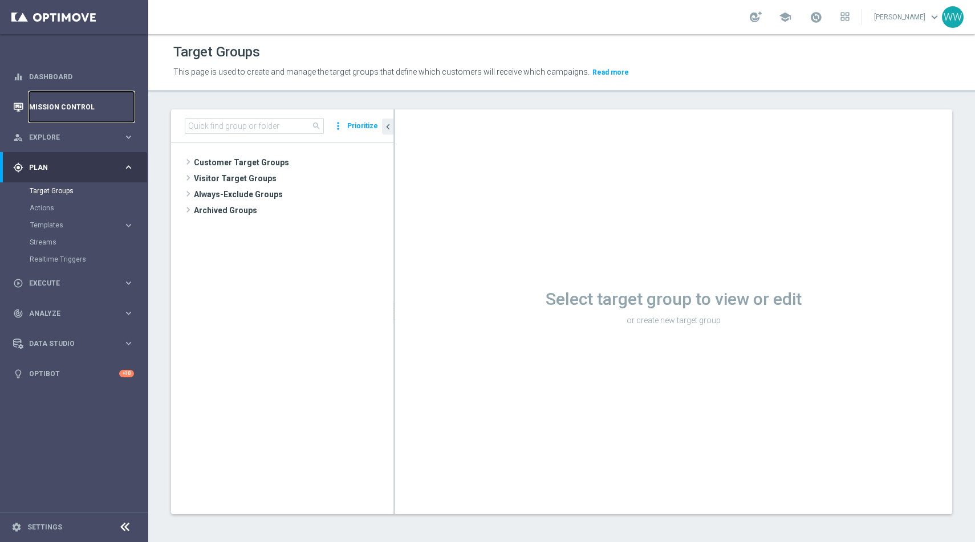
click at [67, 112] on link "Mission Control" at bounding box center [81, 107] width 105 height 30
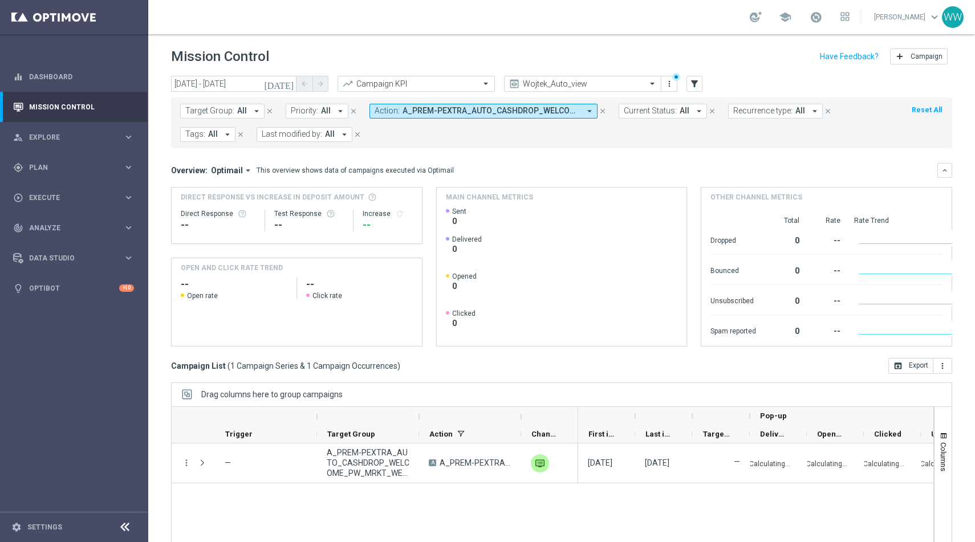
click at [469, 108] on span "A_PREM-PEXTRA_AUTO_CASHDROP_WELCOME_PW_MRKT_WEEKLY" at bounding box center [491, 111] width 177 height 10
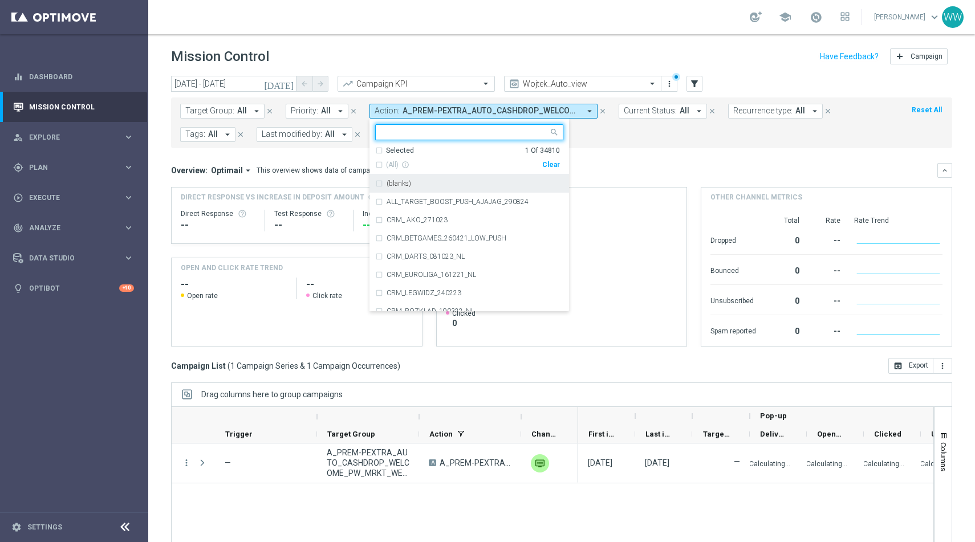
click at [0, 0] on div "Clear" at bounding box center [0, 0] width 0 height 0
click at [629, 165] on div "Overview: Optimail arrow_drop_down This overview shows data of campaigns execut…" at bounding box center [554, 170] width 766 height 10
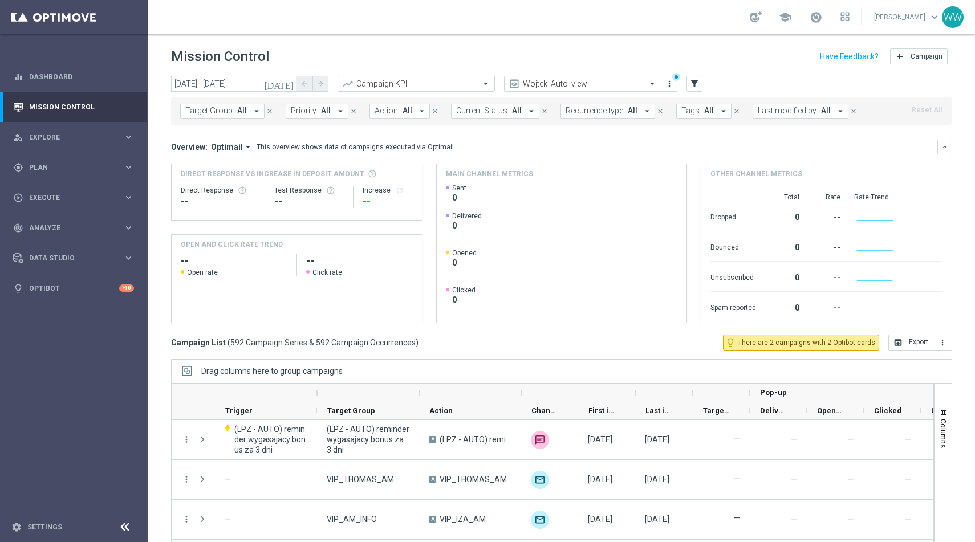
click at [395, 124] on div "Target Group: All arrow_drop_down close Priority: All arrow_drop_down close Act…" at bounding box center [561, 111] width 781 height 27
click at [395, 120] on div "Target Group: All arrow_drop_down close Priority: All arrow_drop_down close Act…" at bounding box center [561, 111] width 781 height 27
click at [395, 115] on span "Action:" at bounding box center [387, 111] width 25 height 10
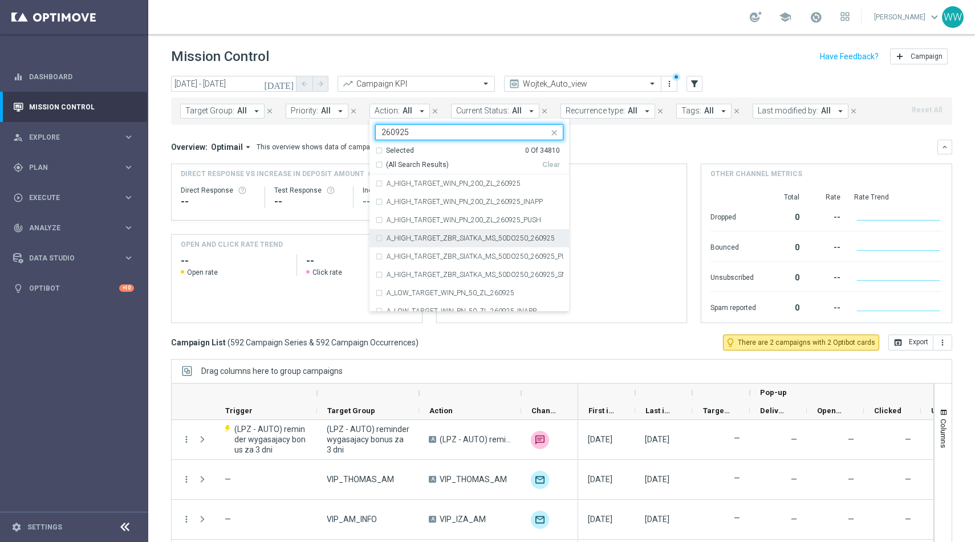
click at [429, 240] on label "A_HIGH_TARGET_ZBR_SIATKA_MS_50DO250_260925" at bounding box center [471, 238] width 168 height 7
type input "260925"
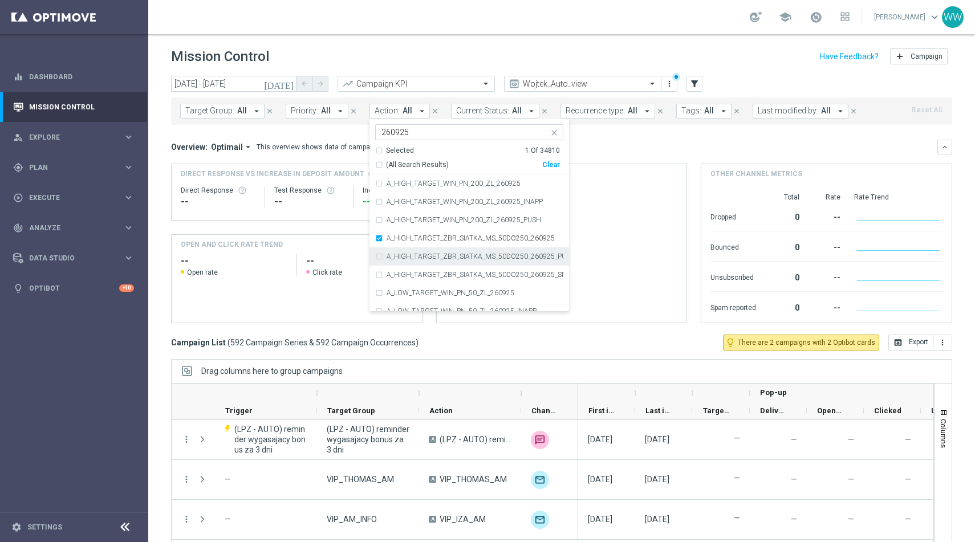
click at [429, 261] on div "A_HIGH_TARGET_ZBR_SIATKA_MS_50DO250_260925_PUSH" at bounding box center [469, 256] width 188 height 18
click at [429, 279] on div "A_HIGH_TARGET_ZBR_SIATKA_MS_50DO250_260925_SMS" at bounding box center [469, 275] width 188 height 18
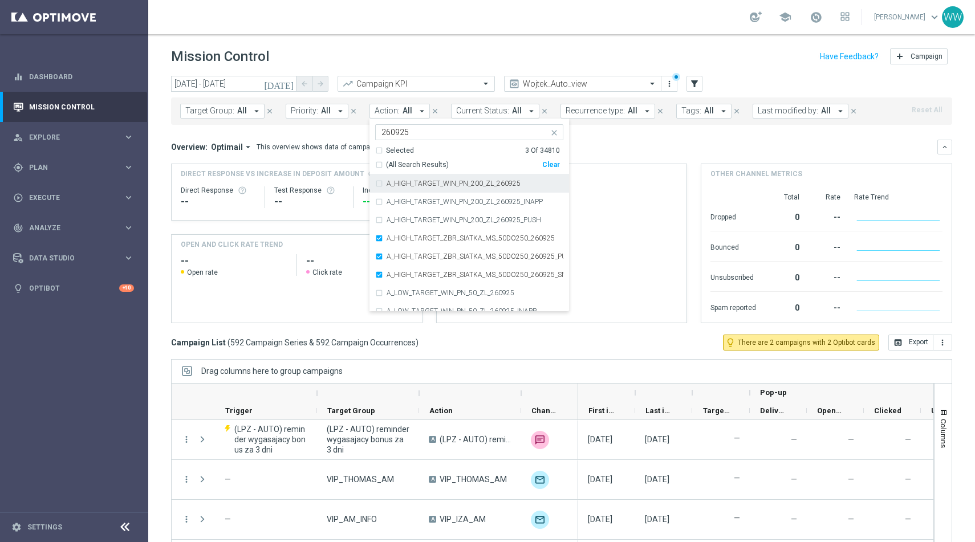
click at [664, 144] on div "Overview: Optimail arrow_drop_down This overview shows data of campaigns execut…" at bounding box center [554, 147] width 766 height 10
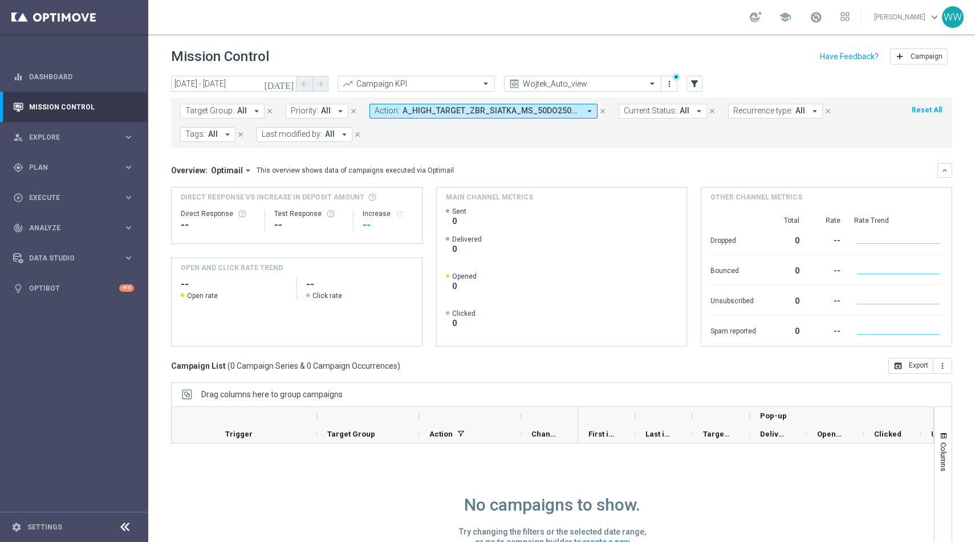
click at [287, 88] on icon "[DATE]" at bounding box center [279, 84] width 31 height 10
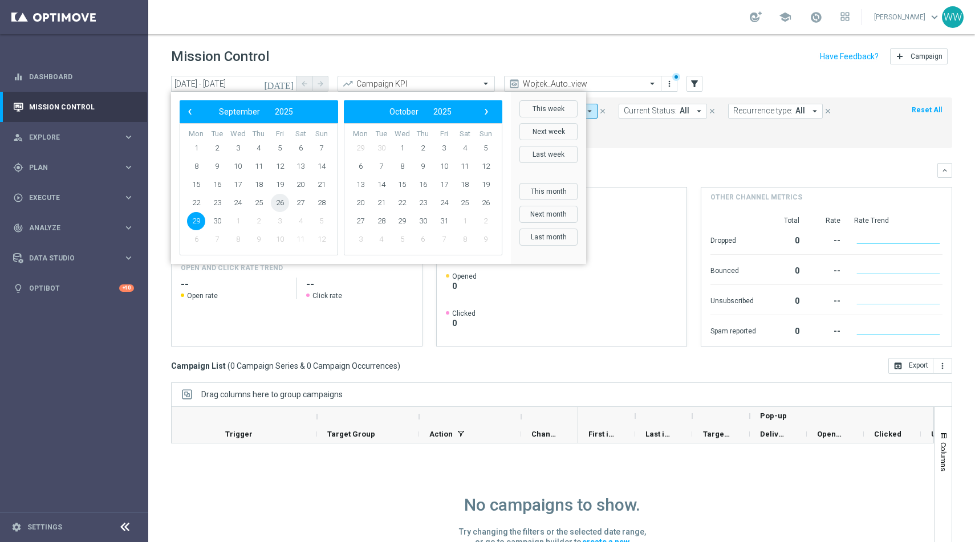
click at [281, 206] on span "26" at bounding box center [280, 203] width 18 height 18
click at [321, 204] on span "28" at bounding box center [321, 203] width 18 height 18
type input "[DATE] - [DATE]"
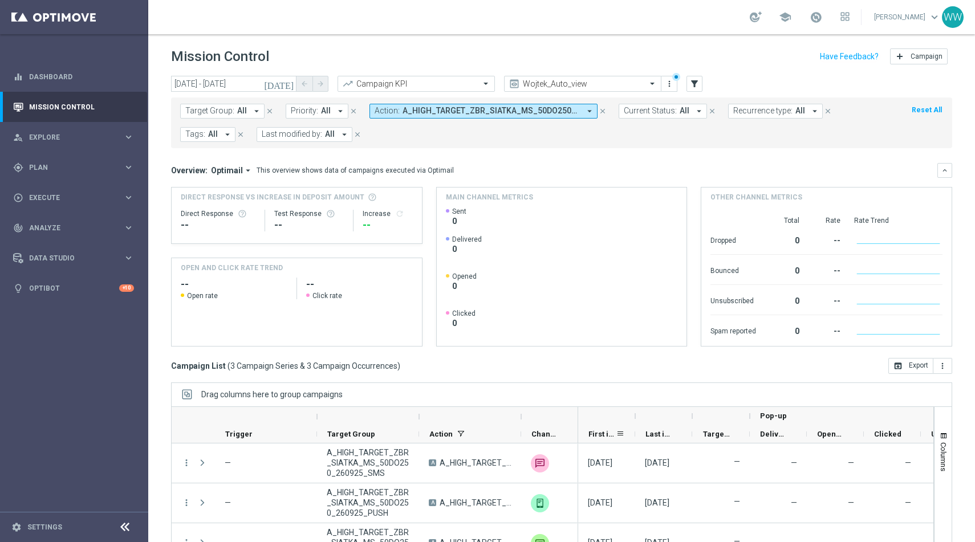
scroll to position [51, 0]
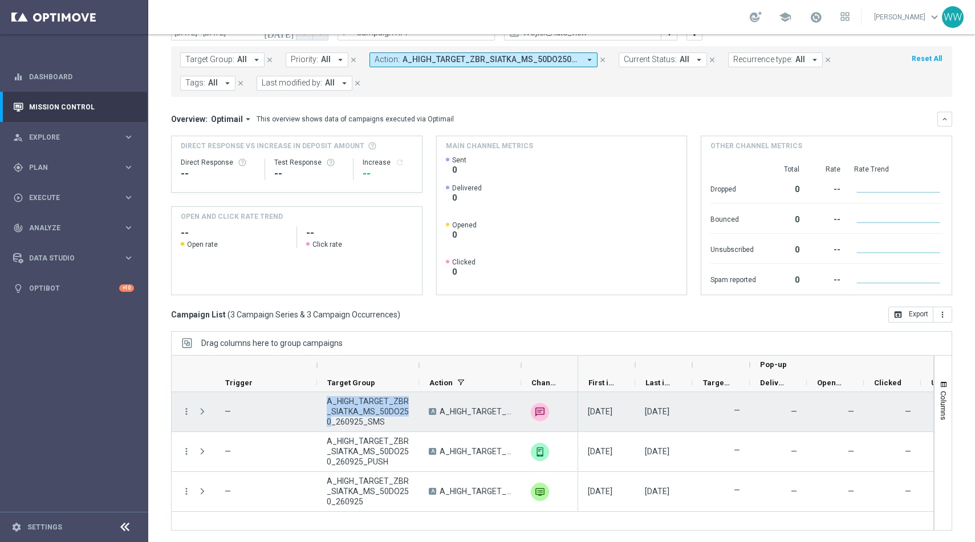
drag, startPoint x: 326, startPoint y: 402, endPoint x: 408, endPoint y: 412, distance: 82.1
click at [408, 412] on span "A_HIGH_TARGET_ZBR_SIATKA_MS_50DO250_260925_SMS" at bounding box center [368, 411] width 83 height 31
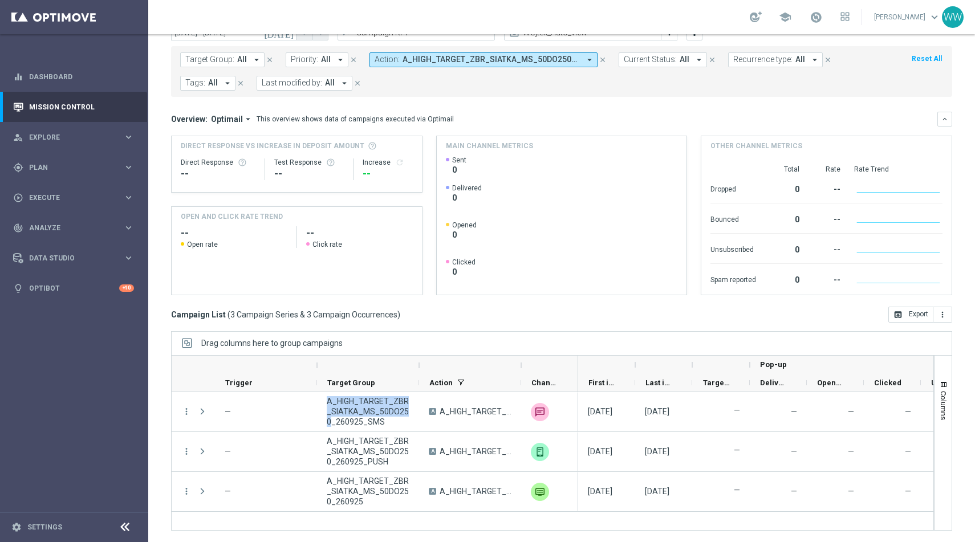
click at [460, 55] on span "A_HIGH_TARGET_ZBR_SIATKA_MS_50DO250_260925, A_HIGH_TARGET_ZBR_SIATKA_MS_50DO250…" at bounding box center [491, 60] width 177 height 10
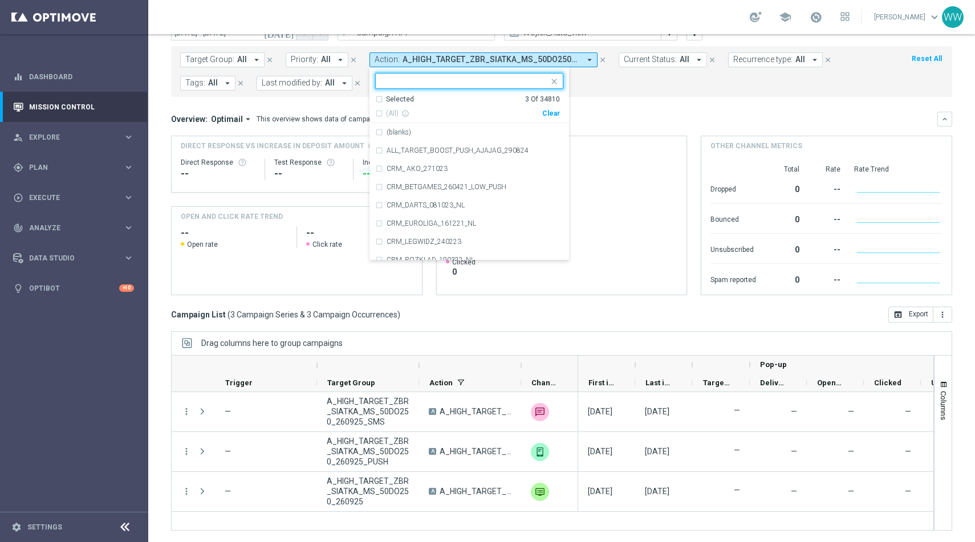
click at [0, 0] on div "Clear" at bounding box center [0, 0] width 0 height 0
click at [481, 92] on ng-select "Selected 0 Of 34810 (All) info_outline Clear (blanks) ALL_TARGET_BOOST_PUSH_AJA…" at bounding box center [469, 167] width 200 height 188
click at [470, 82] on input "text" at bounding box center [464, 81] width 167 height 10
paste input "A_HIGH_TARGET_ZBR_SIATKA_MS_50DO250_260925_SMS"
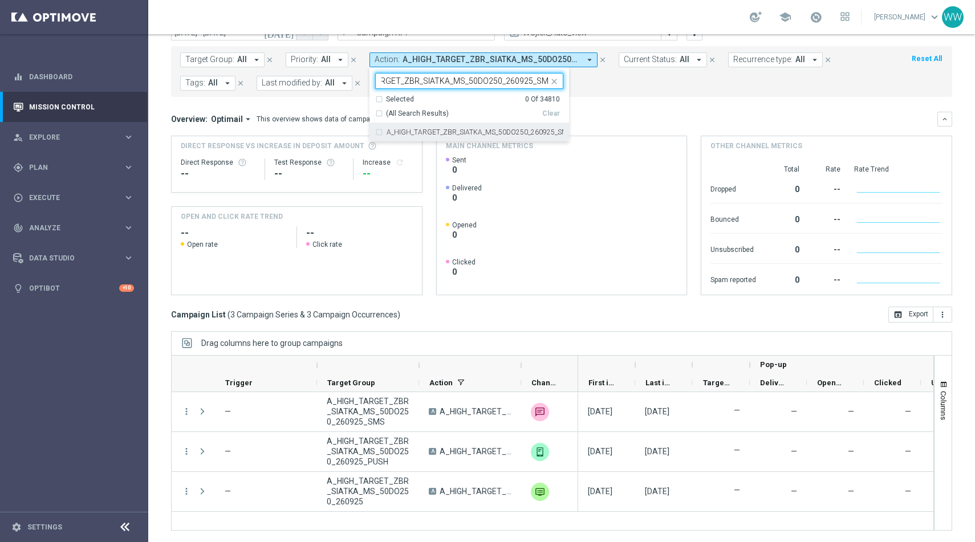
click at [481, 133] on label "A_HIGH_TARGET_ZBR_SIATKA_MS_50DO250_260925_SMS" at bounding box center [475, 132] width 177 height 7
type input "A_HIGH_TARGET_ZBR_SIATKA_MS_50DO250_260925_SMS"
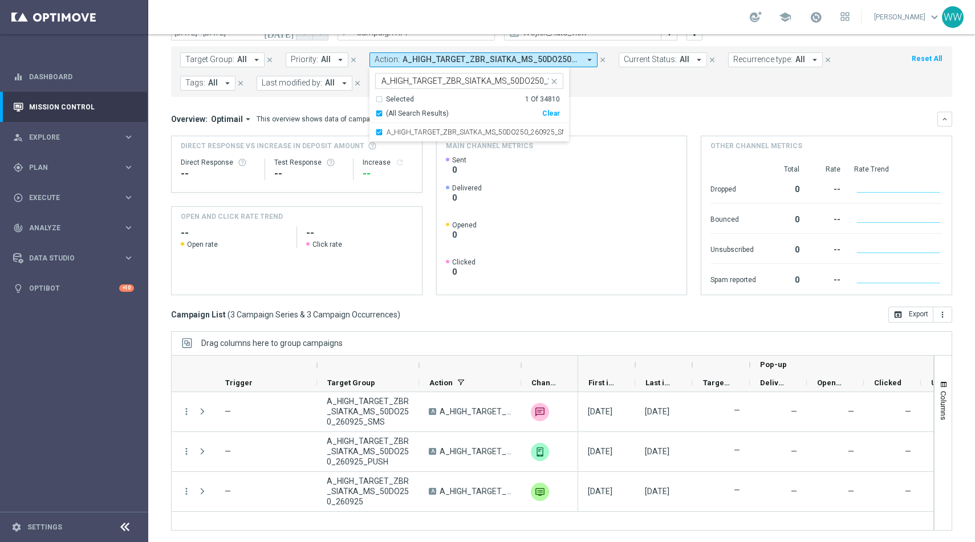
click at [632, 101] on mini-dashboard "Overview: Optimail arrow_drop_down This overview shows data of campaigns execut…" at bounding box center [561, 202] width 781 height 210
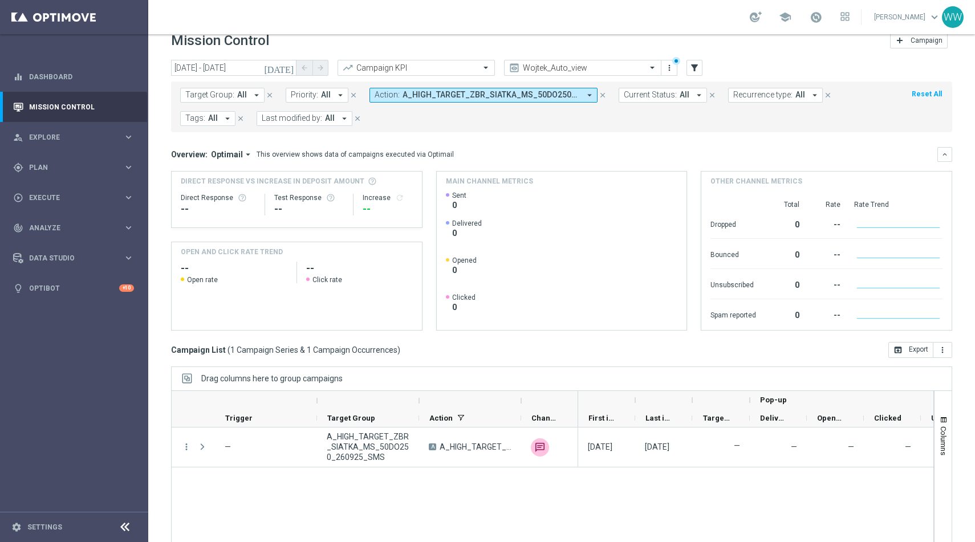
scroll to position [50, 0]
